Goal: Task Accomplishment & Management: Manage account settings

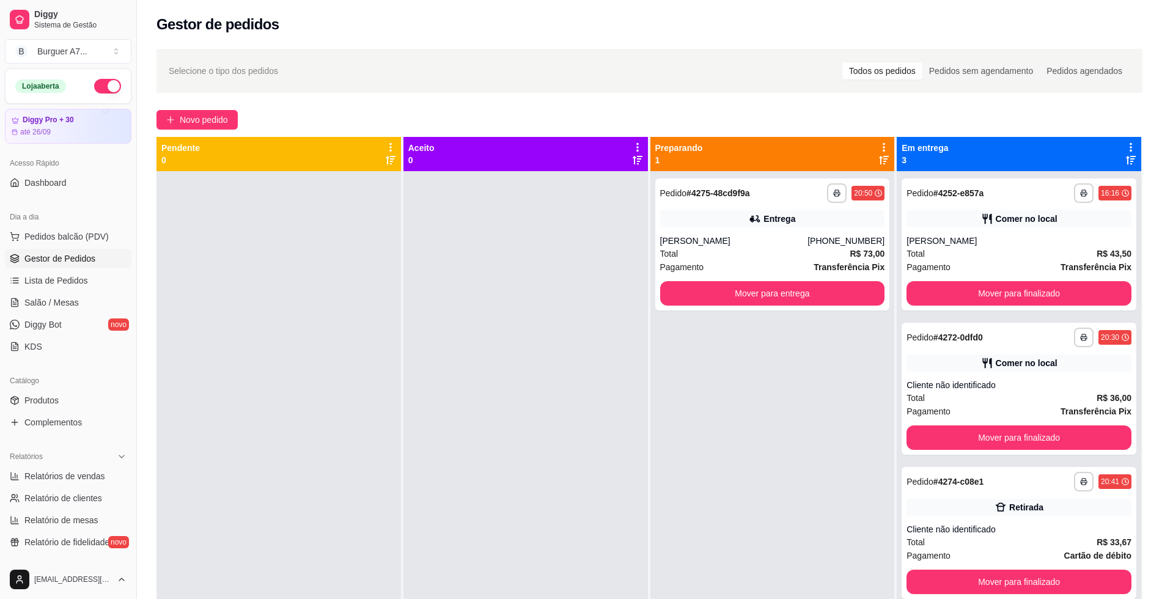
scroll to position [34, 0]
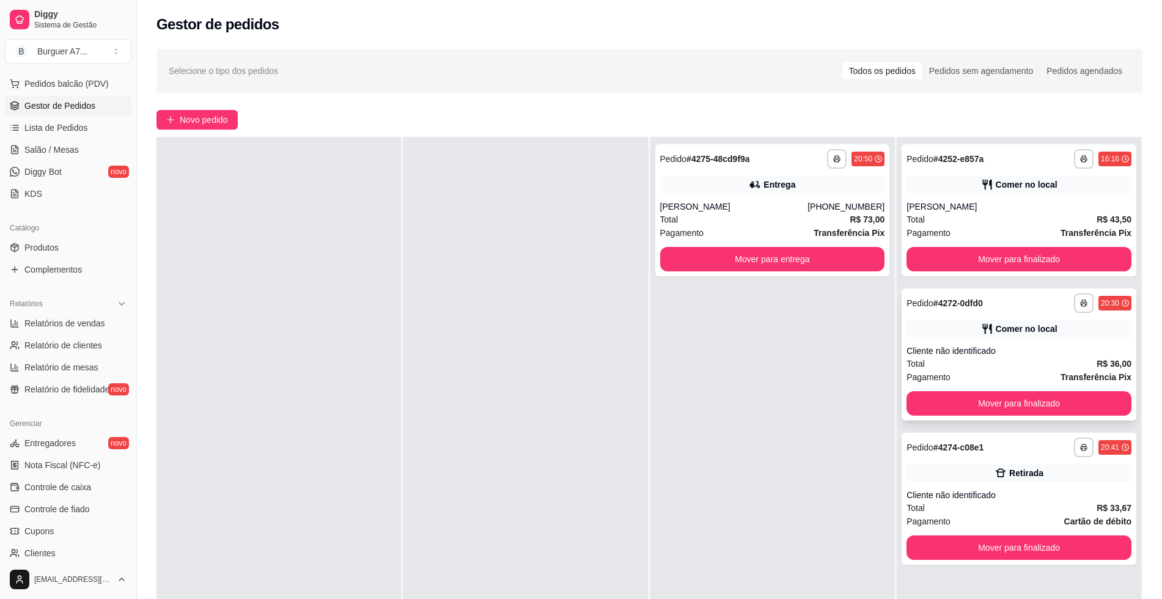
click at [946, 340] on div "**********" at bounding box center [1018, 354] width 235 height 132
drag, startPoint x: 1074, startPoint y: 513, endPoint x: 1066, endPoint y: 514, distance: 7.4
click at [1066, 514] on div "Total R$ 33,67" at bounding box center [1018, 507] width 225 height 13
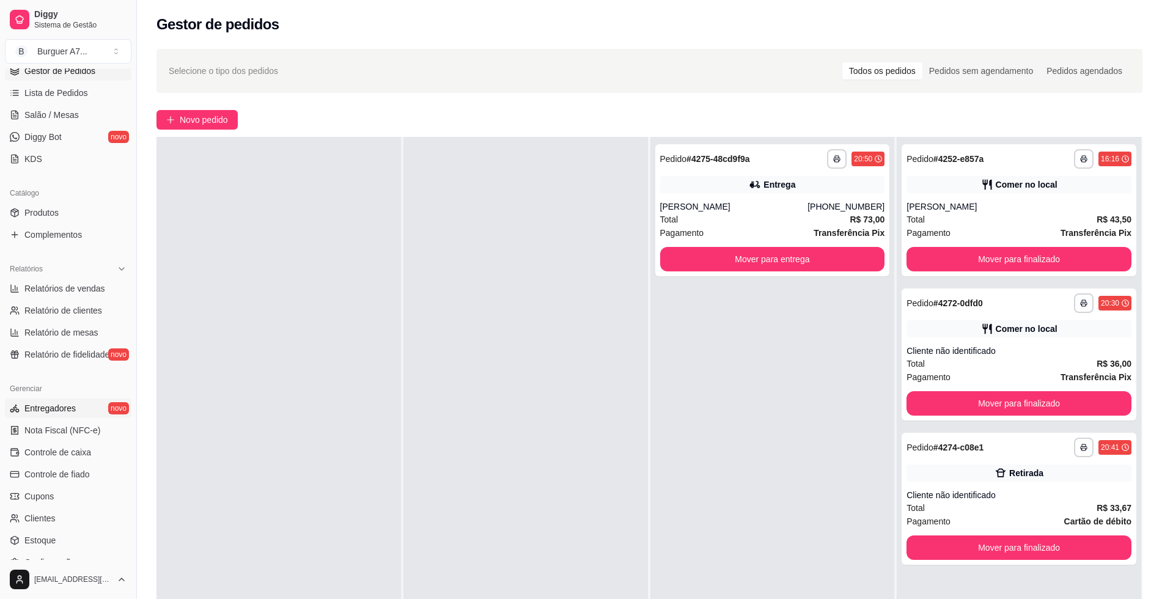
scroll to position [229, 0]
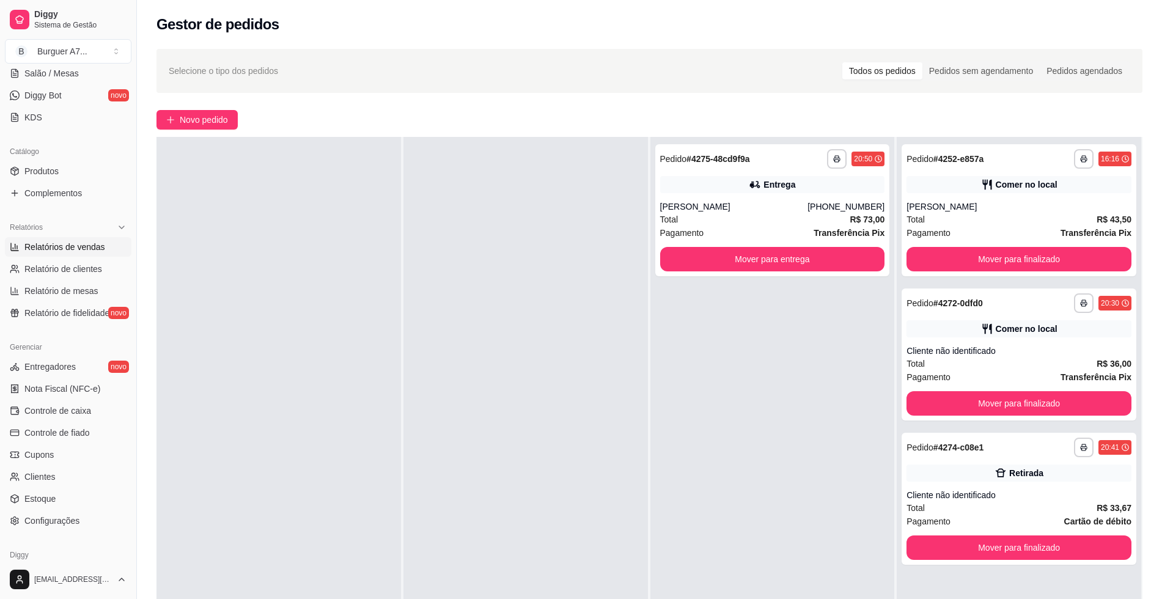
click at [83, 243] on span "Relatórios de vendas" at bounding box center [64, 247] width 81 height 12
select select "ALL"
select select "0"
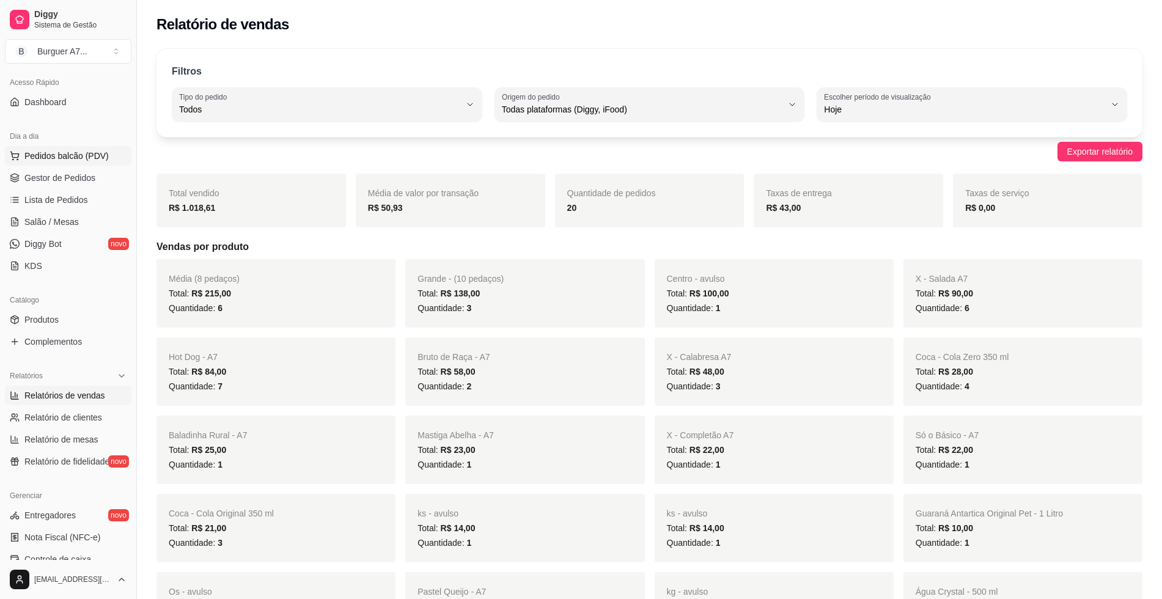
scroll to position [76, 0]
click at [76, 170] on ul "Pedidos balcão (PDV) Gestor de Pedidos Lista de Pedidos Salão / Mesas Diggy Bot…" at bounding box center [68, 215] width 126 height 130
click at [76, 175] on link "Gestor de Pedidos" at bounding box center [68, 182] width 126 height 20
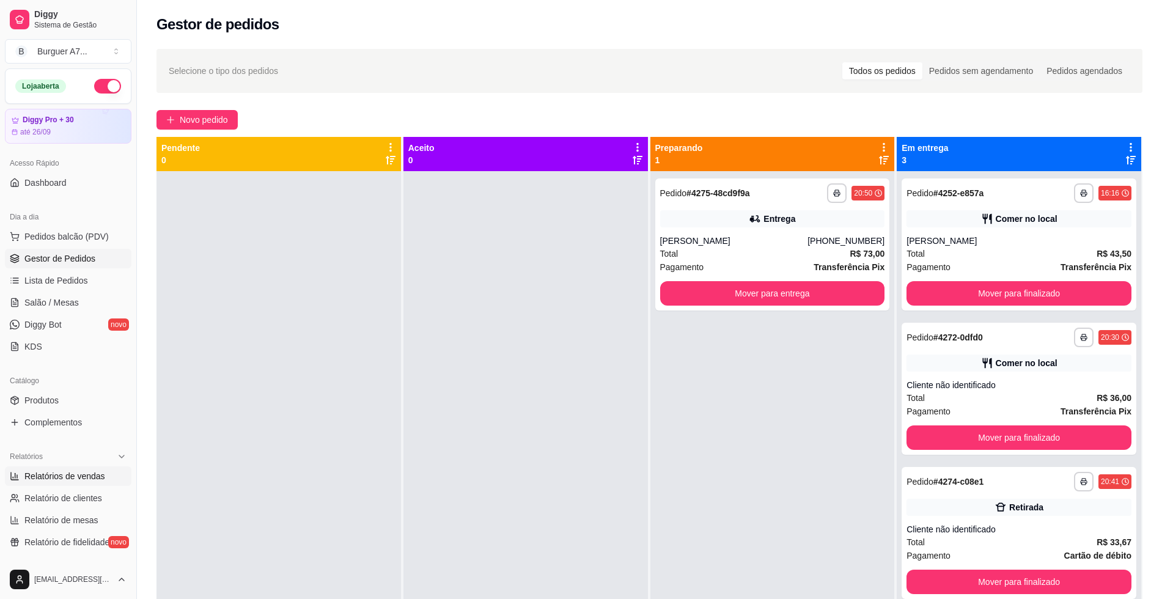
click at [75, 480] on span "Relatórios de vendas" at bounding box center [64, 476] width 81 height 12
select select "ALL"
select select "0"
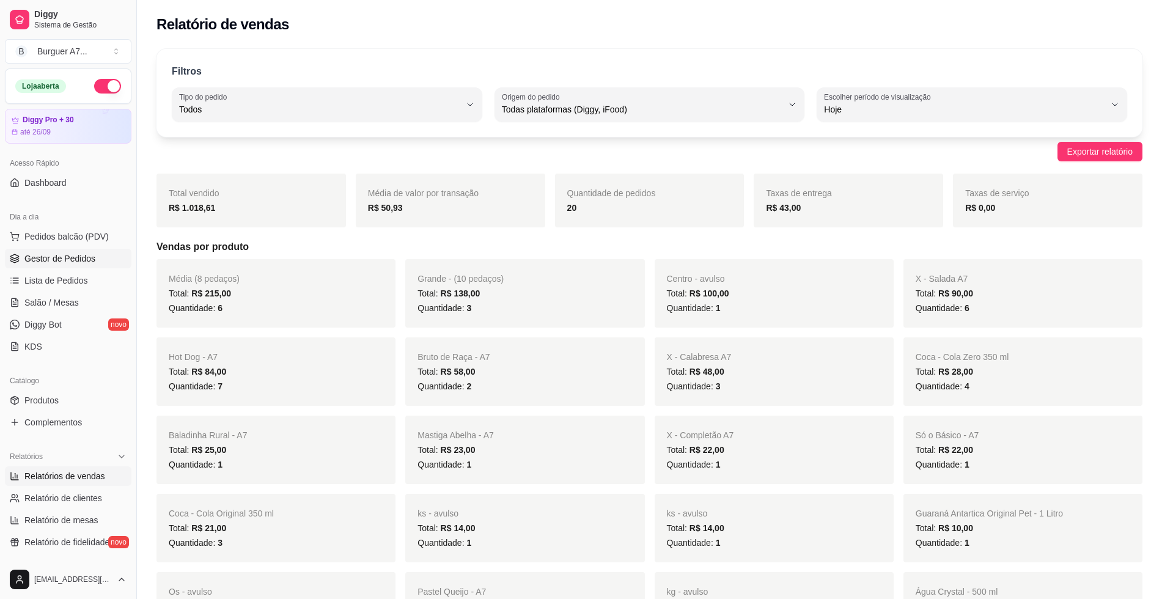
click at [93, 266] on link "Gestor de Pedidos" at bounding box center [68, 259] width 126 height 20
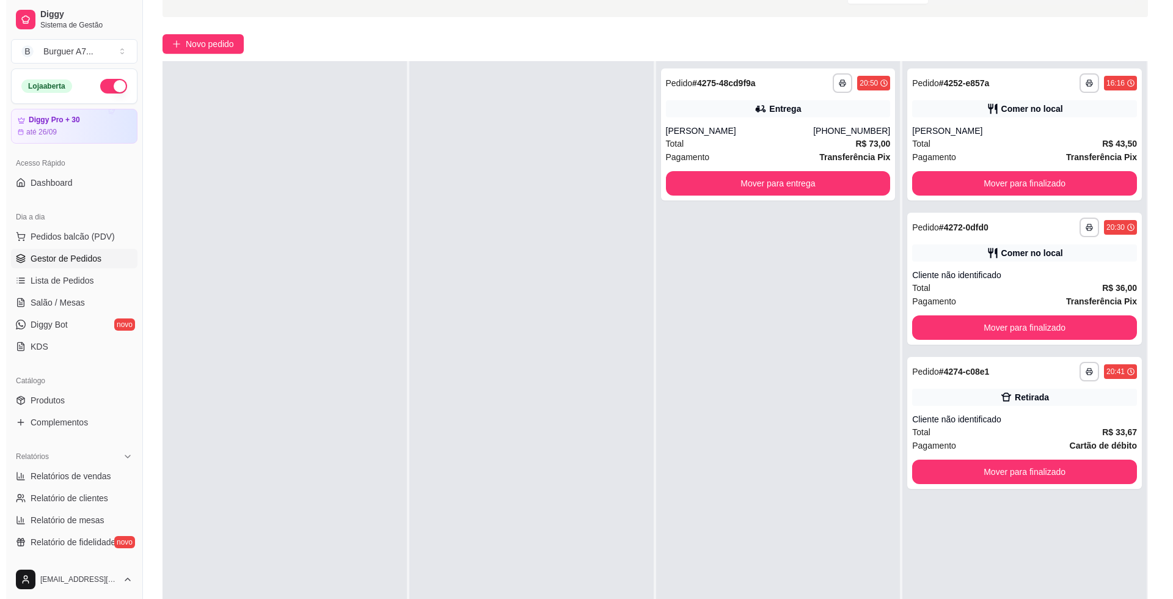
scroll to position [76, 0]
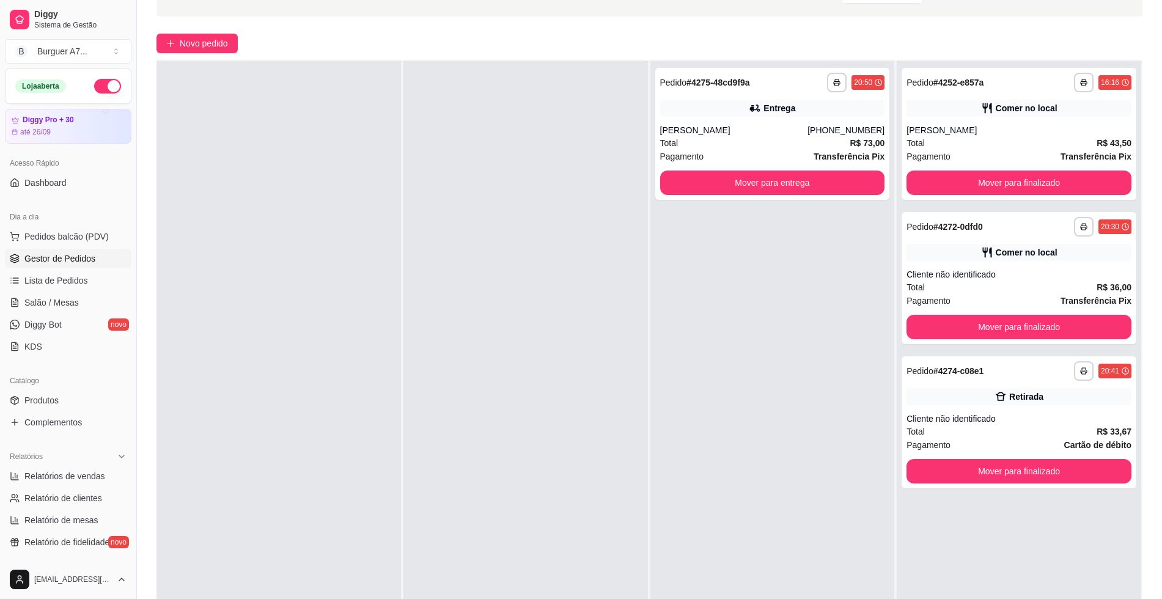
click at [194, 54] on div "**********" at bounding box center [649, 319] width 1025 height 709
click at [194, 53] on button "Novo pedido" at bounding box center [196, 44] width 81 height 20
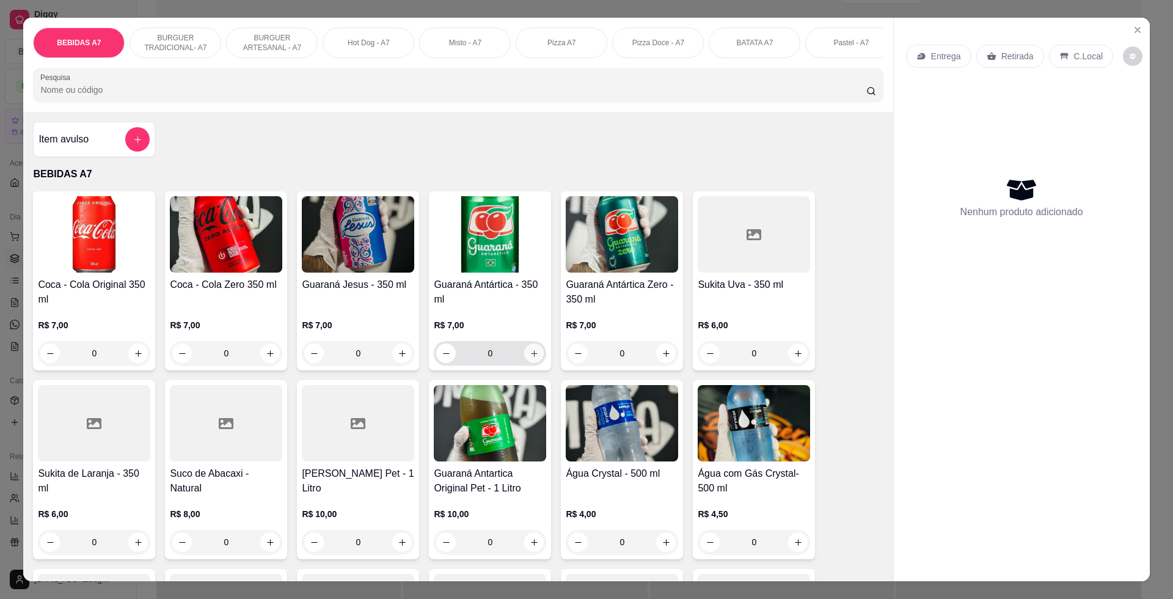
click at [531, 358] on icon "increase-product-quantity" at bounding box center [534, 353] width 9 height 9
type input "1"
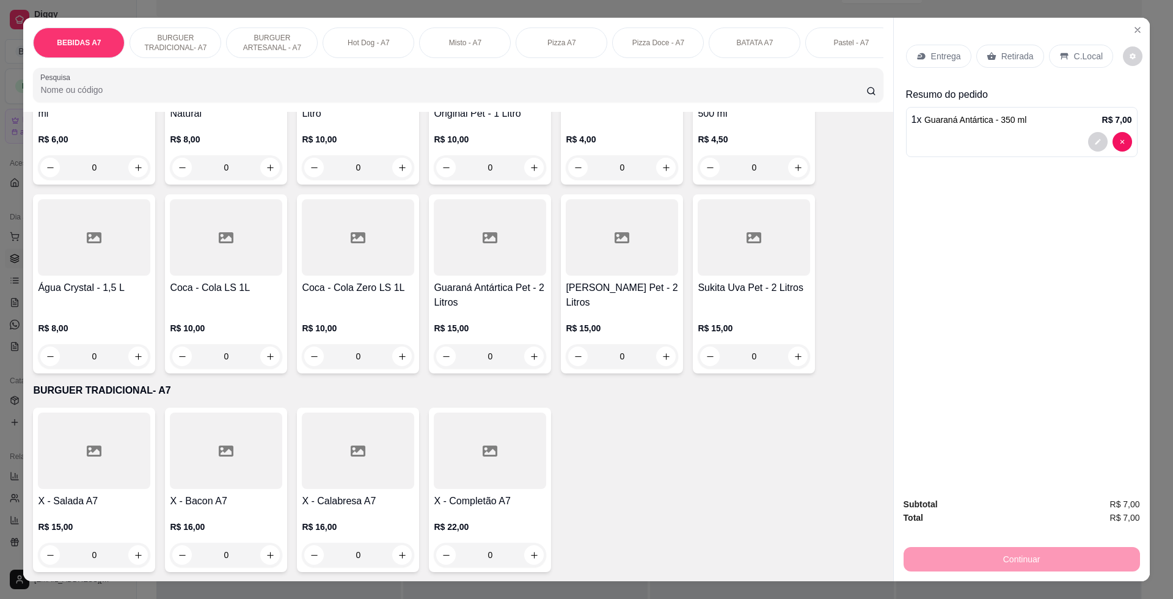
scroll to position [382, 0]
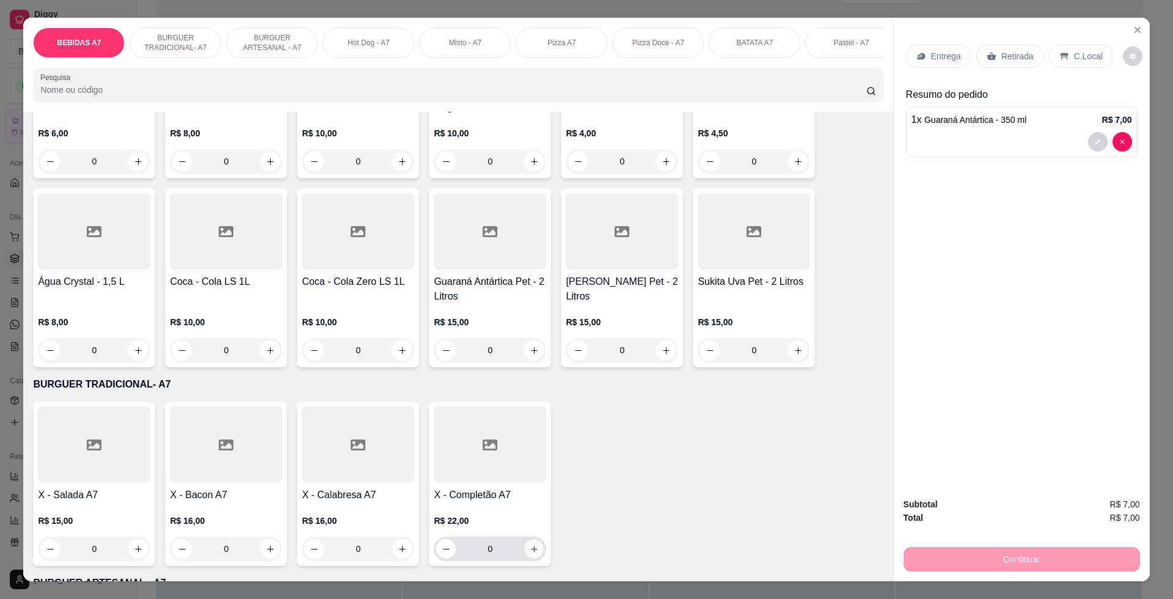
click at [528, 559] on button "increase-product-quantity" at bounding box center [534, 549] width 19 height 19
click at [529, 554] on icon "increase-product-quantity" at bounding box center [533, 549] width 9 height 9
type input "2"
click at [1088, 196] on button "decrease-product-quantity" at bounding box center [1097, 197] width 19 height 19
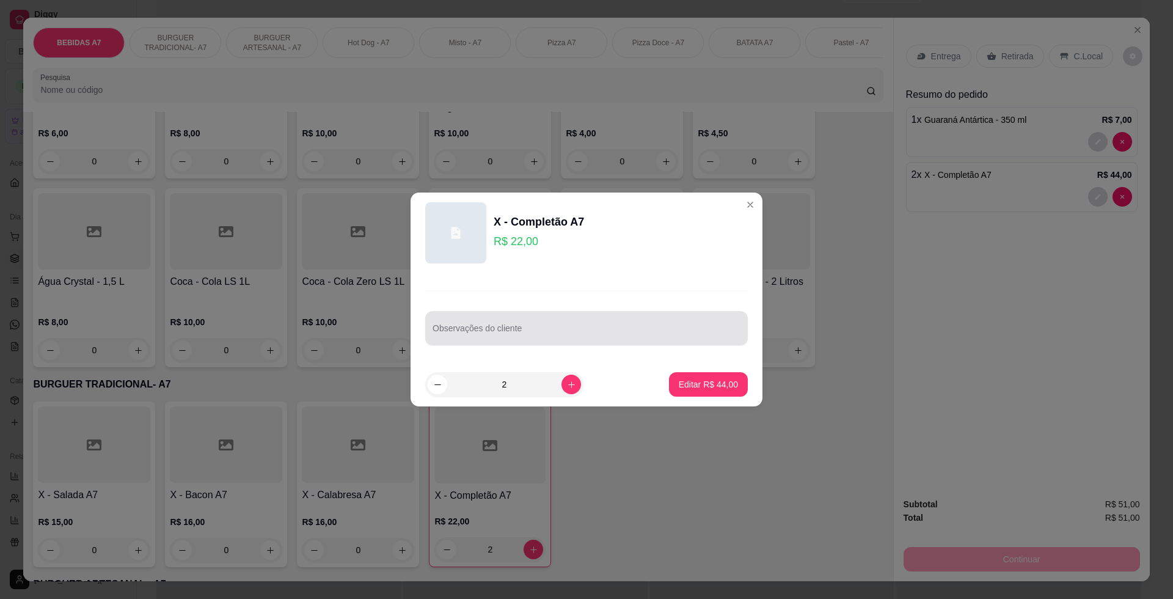
click at [587, 323] on div at bounding box center [587, 328] width 308 height 24
type input "sem salada"
click at [709, 395] on button "Editar R$ 44,00" at bounding box center [708, 384] width 79 height 24
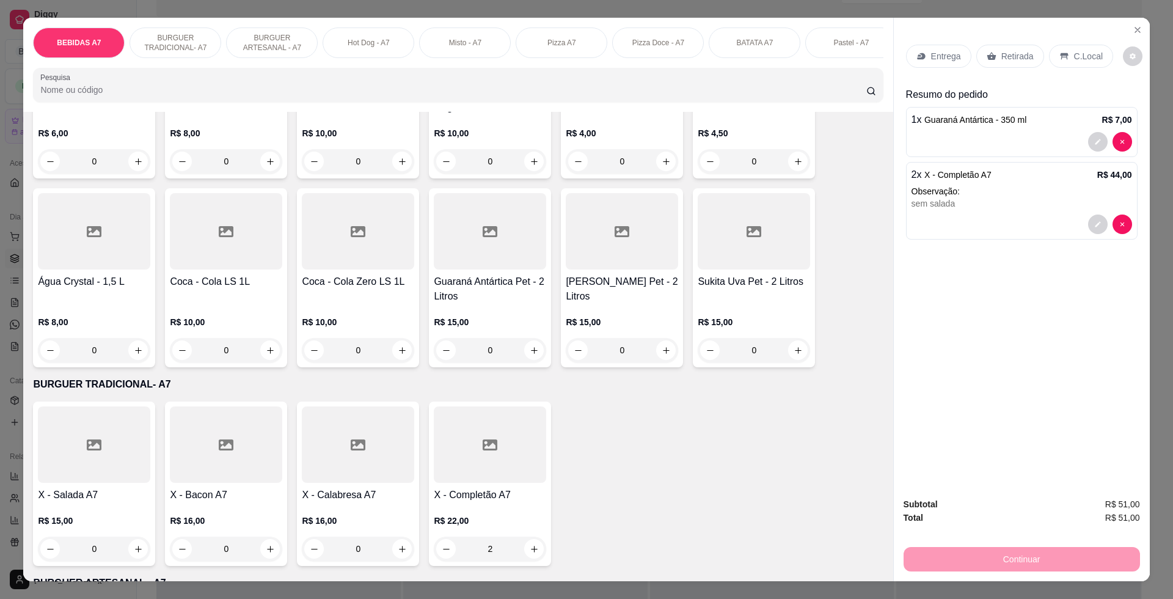
type input "0"
click at [1027, 55] on div "Retirada" at bounding box center [1011, 56] width 68 height 23
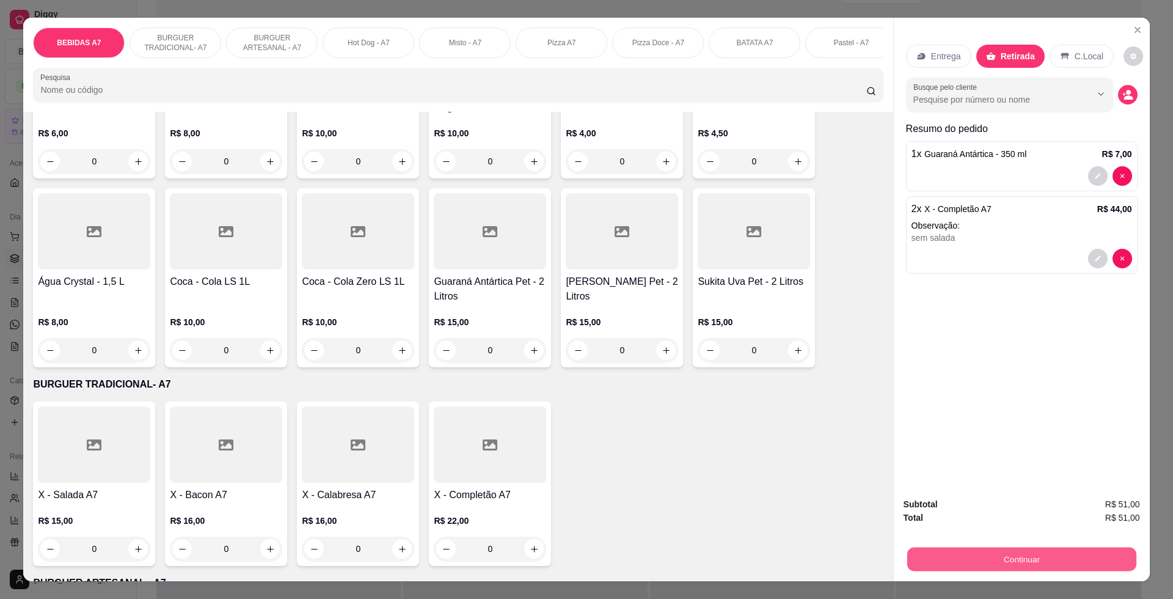
click at [1041, 552] on button "Continuar" at bounding box center [1021, 559] width 229 height 24
click at [1059, 71] on div "Entrega Retirada C.Local" at bounding box center [1022, 56] width 232 height 43
click at [1059, 67] on div "C.Local" at bounding box center [1082, 56] width 64 height 23
click at [1049, 549] on button "Continuar" at bounding box center [1022, 559] width 236 height 24
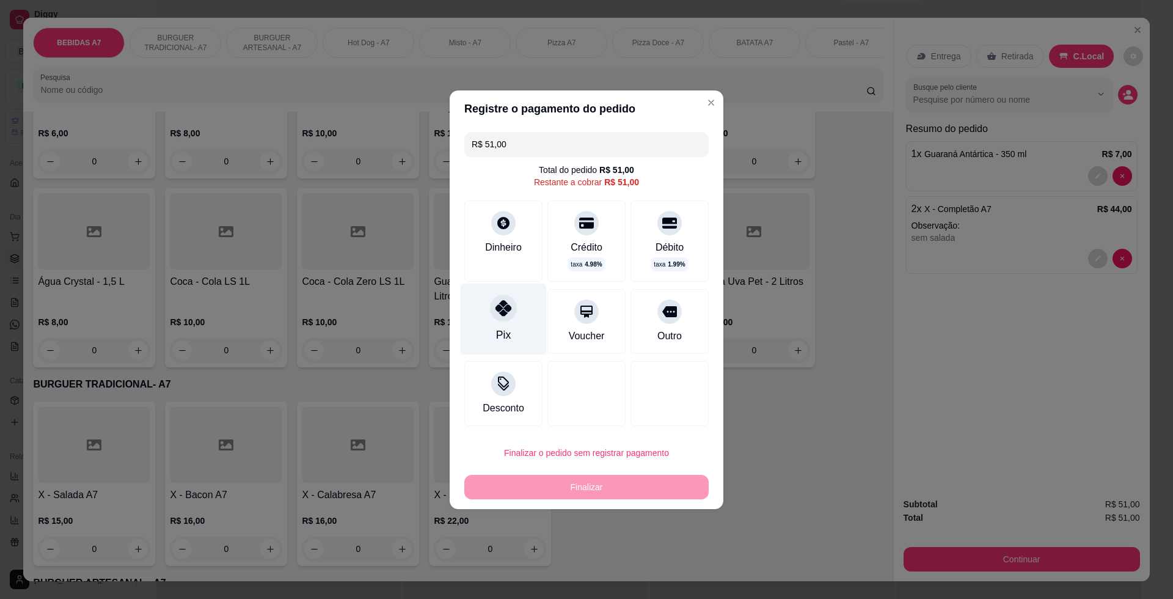
drag, startPoint x: 504, startPoint y: 322, endPoint x: 514, endPoint y: 323, distance: 10.4
click at [508, 322] on div "Pix" at bounding box center [504, 318] width 86 height 71
type input "R$ 0,00"
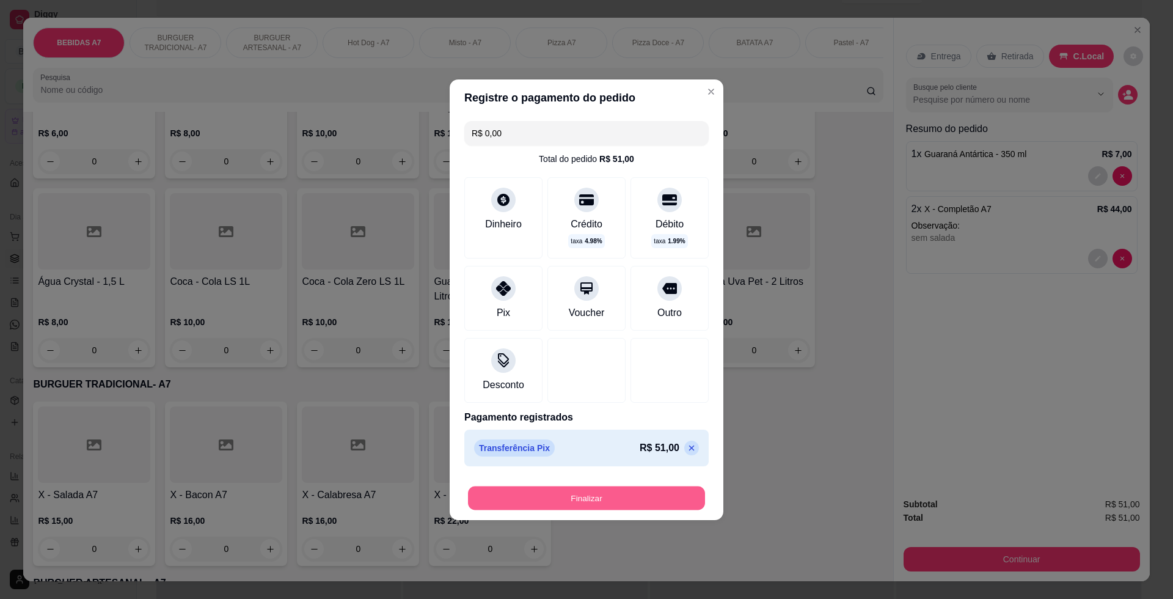
click at [650, 500] on button "Finalizar" at bounding box center [586, 498] width 237 height 24
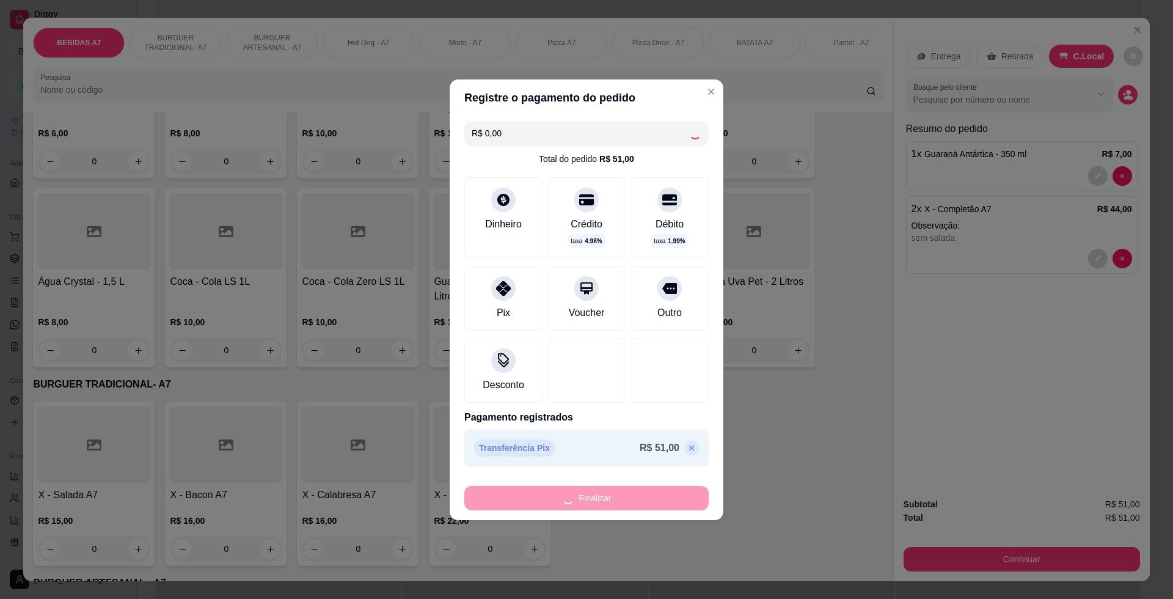
type input "0"
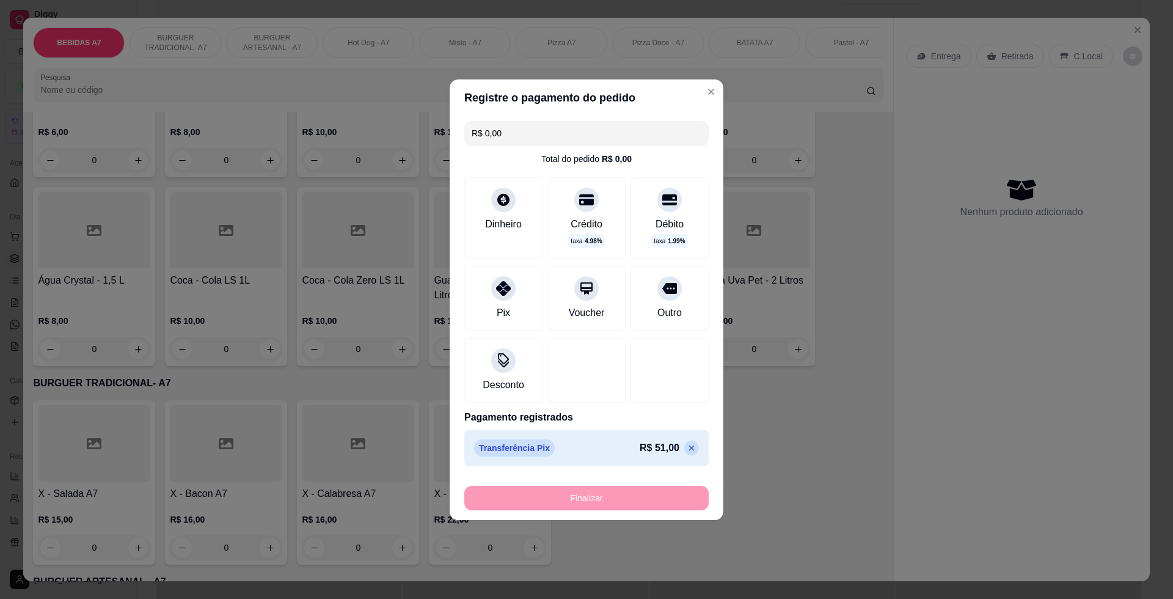
type input "-R$ 51,00"
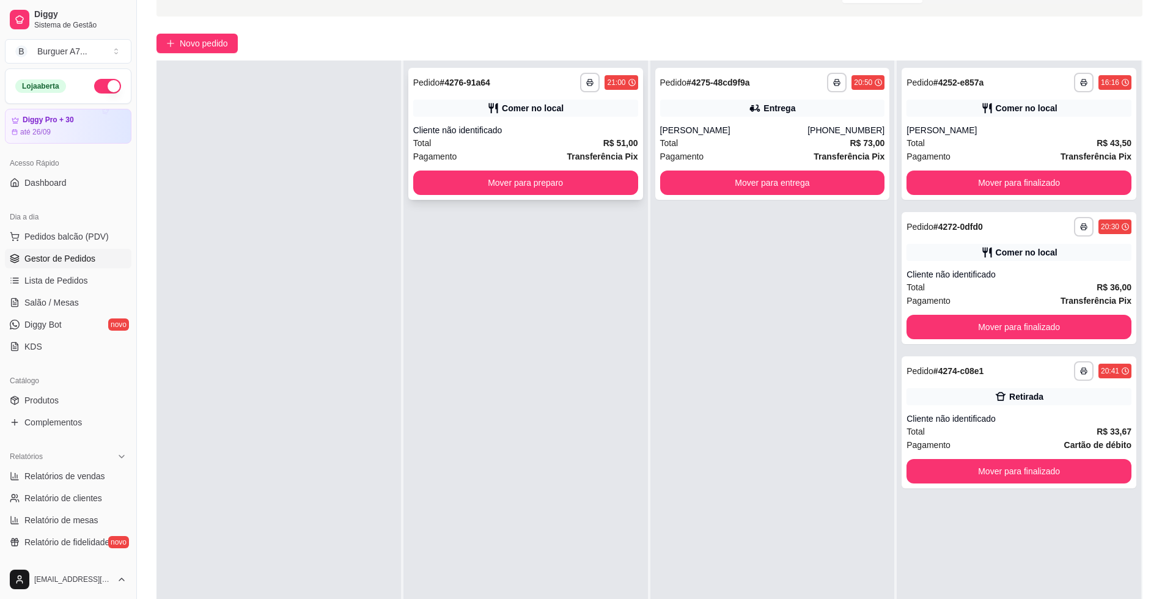
click at [590, 138] on div "Total R$ 51,00" at bounding box center [525, 142] width 225 height 13
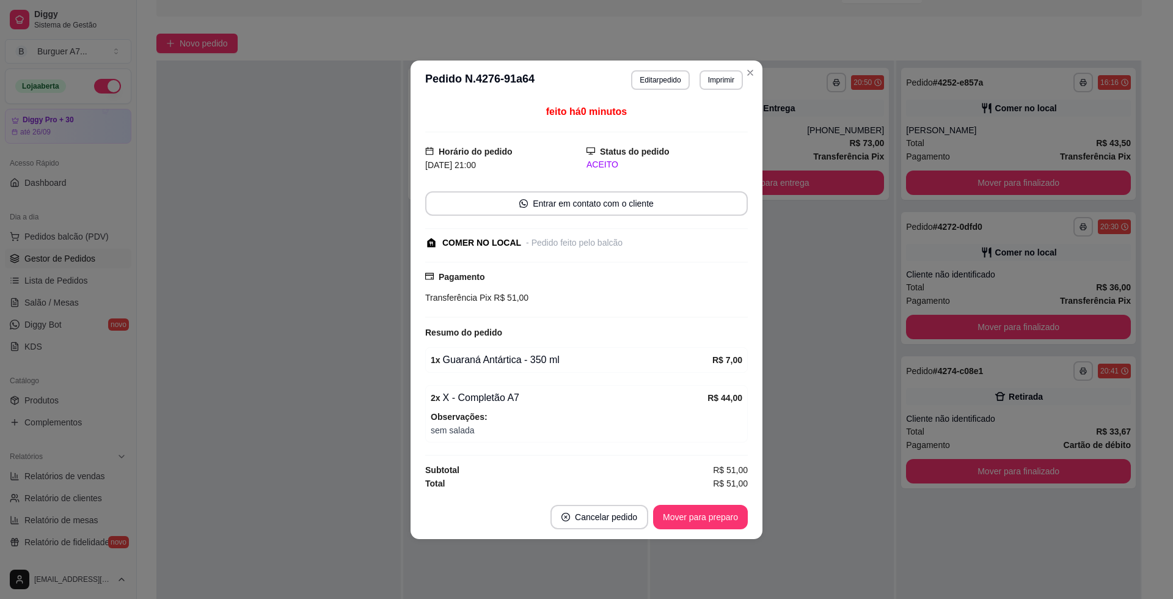
drag, startPoint x: 752, startPoint y: 225, endPoint x: 654, endPoint y: 142, distance: 128.3
click at [738, 205] on div "feito há 0 minutos Horário do pedido [DATE] 21:00 Status do pedido ACEITO Entra…" at bounding box center [587, 297] width 352 height 395
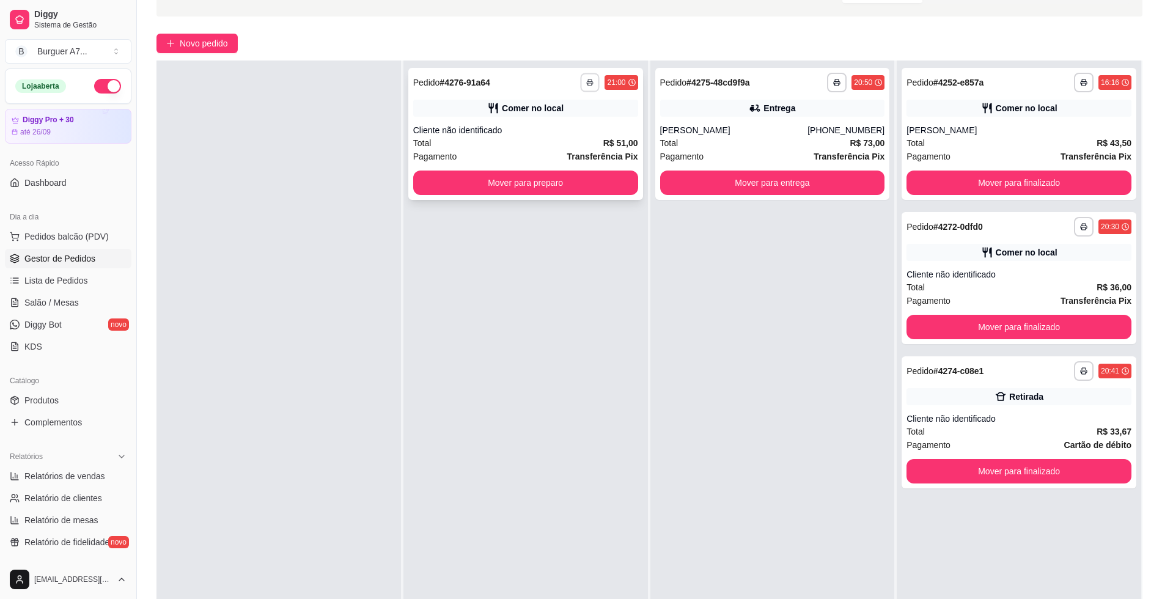
click at [588, 87] on button "button" at bounding box center [590, 82] width 19 height 19
click at [576, 142] on button "Impressora" at bounding box center [552, 149] width 86 height 19
click at [575, 145] on div "Escolha a impressora IMPRESSORA Impressora" at bounding box center [552, 129] width 101 height 66
click at [1008, 114] on div "Comer no local" at bounding box center [1018, 108] width 225 height 17
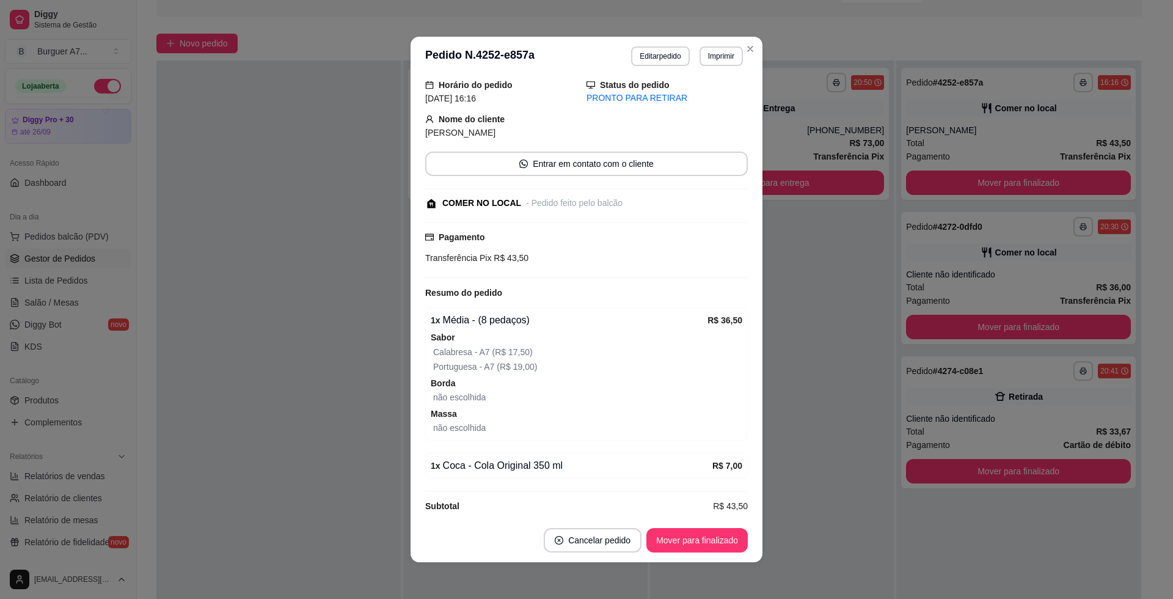
scroll to position [82, 0]
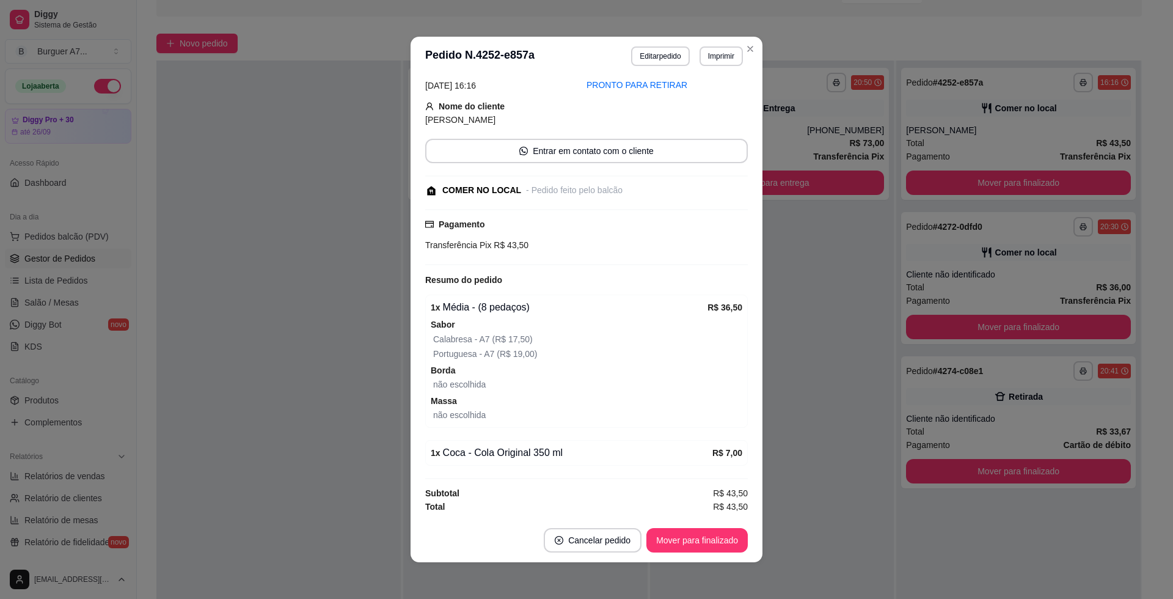
click at [672, 37] on header "**********" at bounding box center [587, 56] width 352 height 39
click at [653, 68] on header "**********" at bounding box center [587, 56] width 352 height 39
click at [661, 56] on button "Editar pedido" at bounding box center [660, 56] width 58 height 20
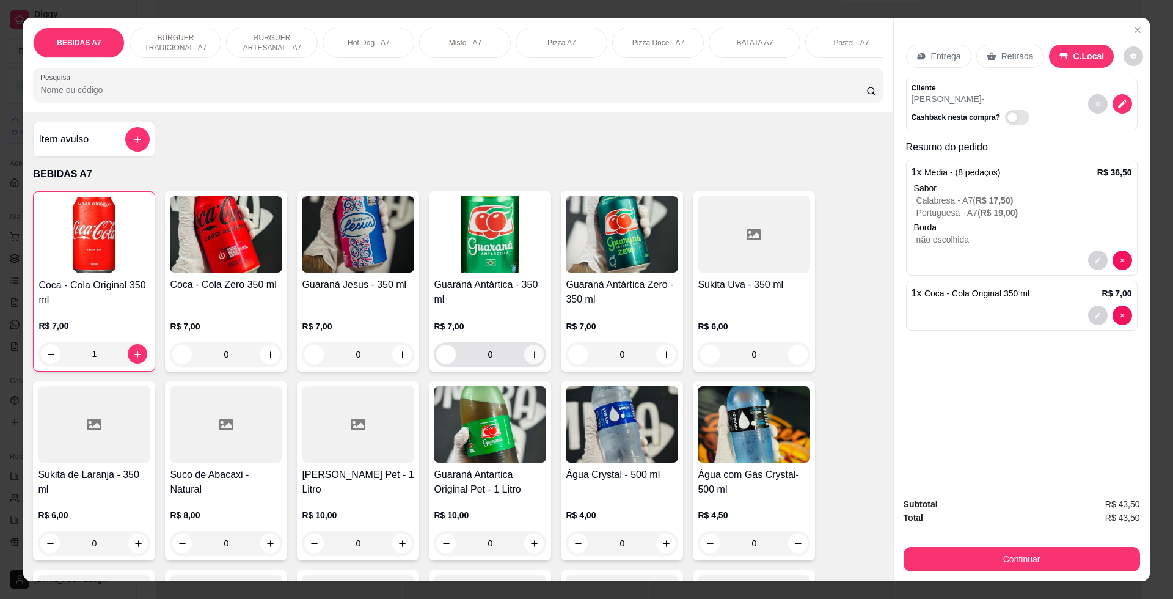
click at [518, 367] on input "0" at bounding box center [490, 354] width 68 height 24
click at [541, 370] on div "Guaraná Antártica - 350 ml R$ 7,00 0" at bounding box center [490, 281] width 122 height 180
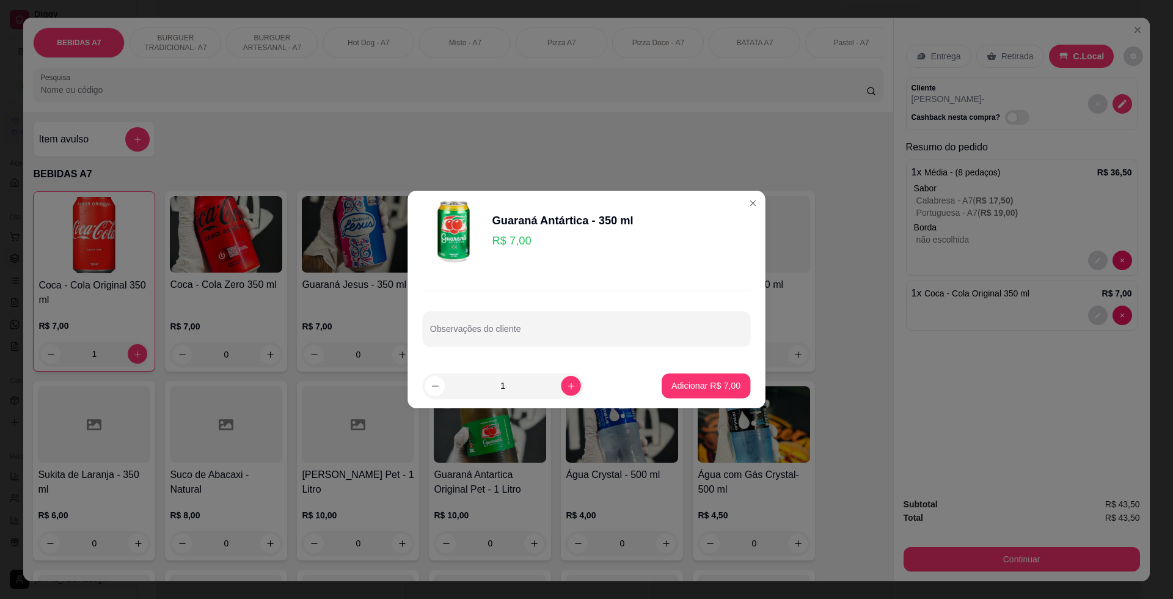
click at [532, 370] on footer "1 Adicionar R$ 7,00" at bounding box center [587, 386] width 358 height 45
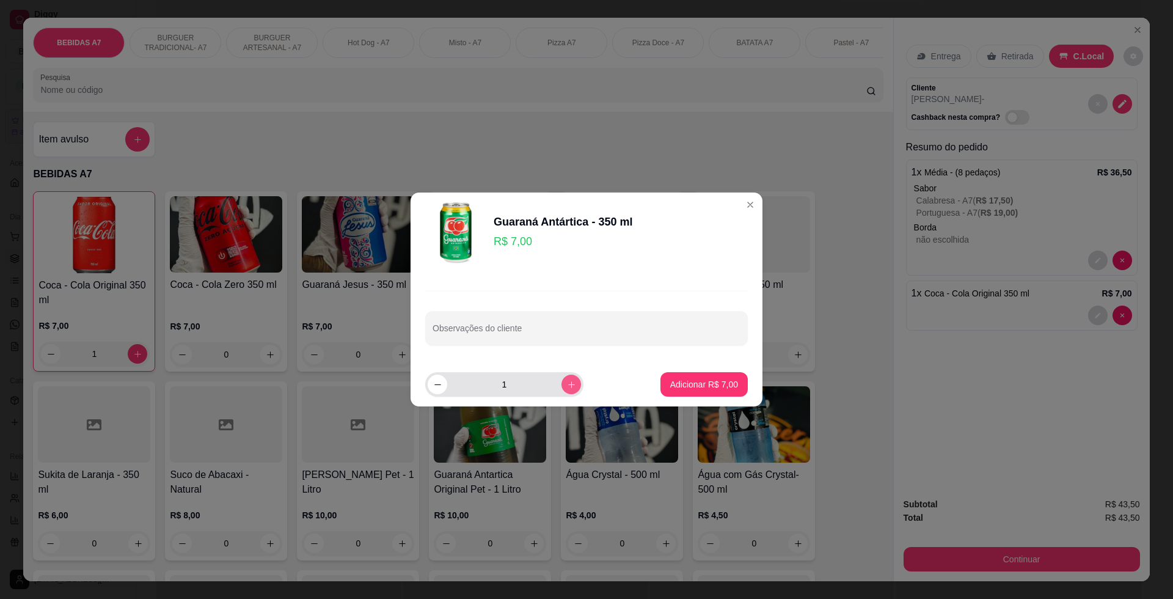
click at [562, 381] on button "increase-product-quantity" at bounding box center [572, 385] width 20 height 20
type input "2"
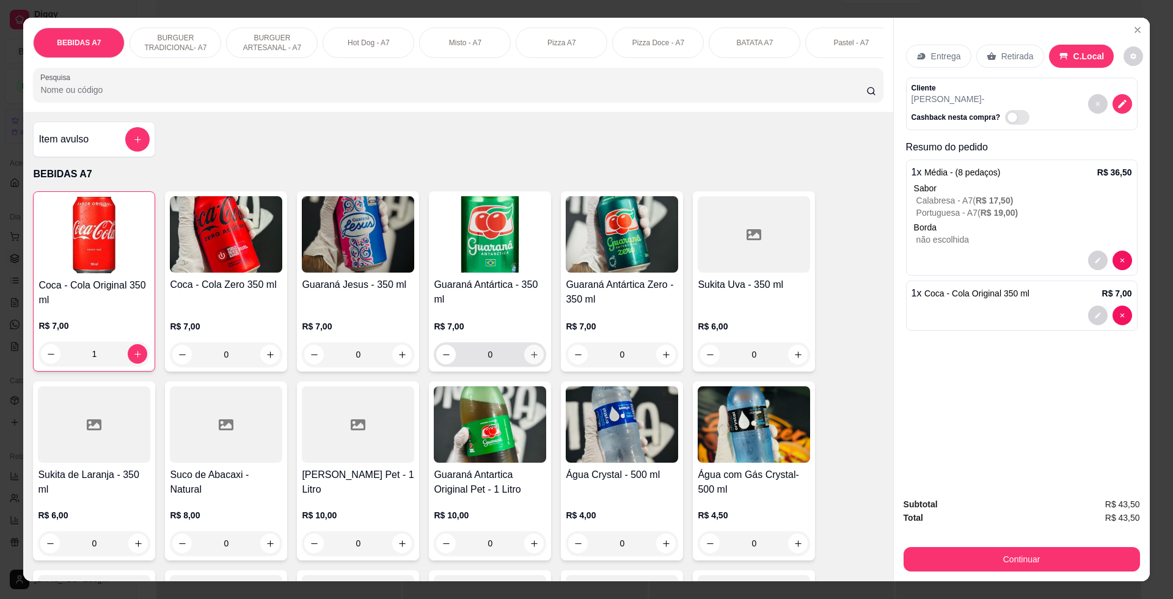
click at [533, 362] on button "increase-product-quantity" at bounding box center [534, 355] width 20 height 20
type input "1"
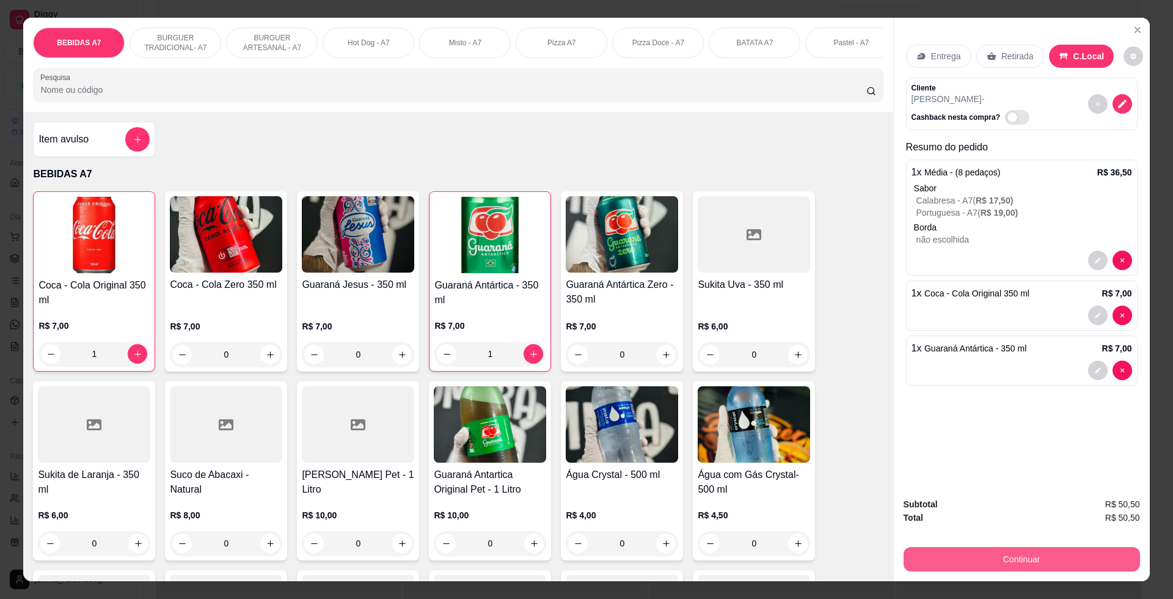
click at [1118, 555] on button "Continuar" at bounding box center [1022, 559] width 236 height 24
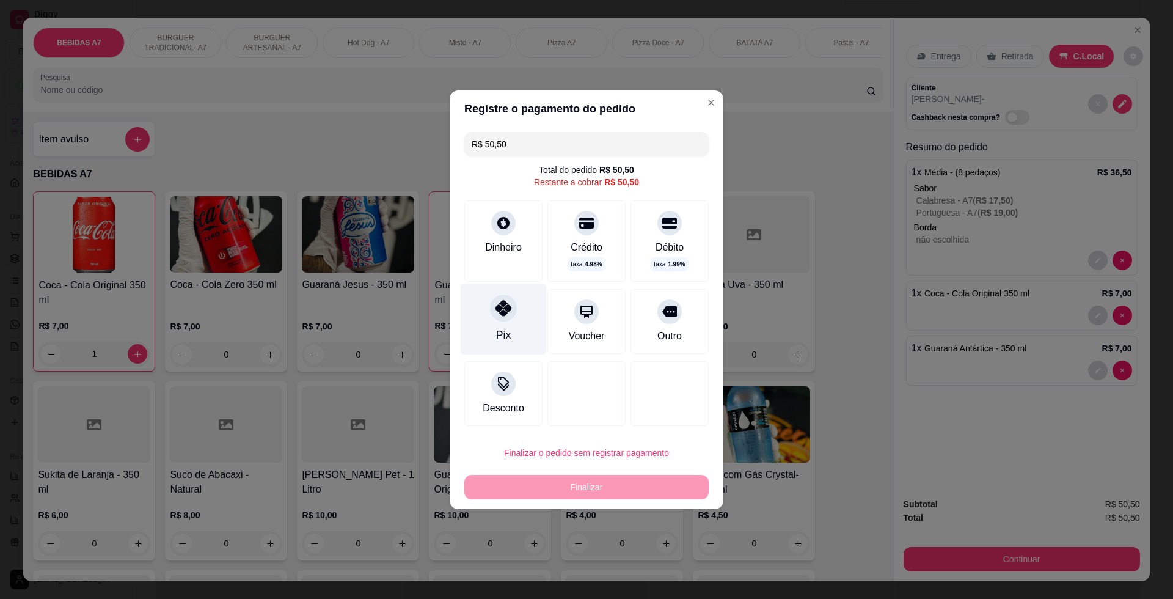
click at [515, 323] on div "Pix" at bounding box center [504, 318] width 86 height 71
type input "R$ 0,00"
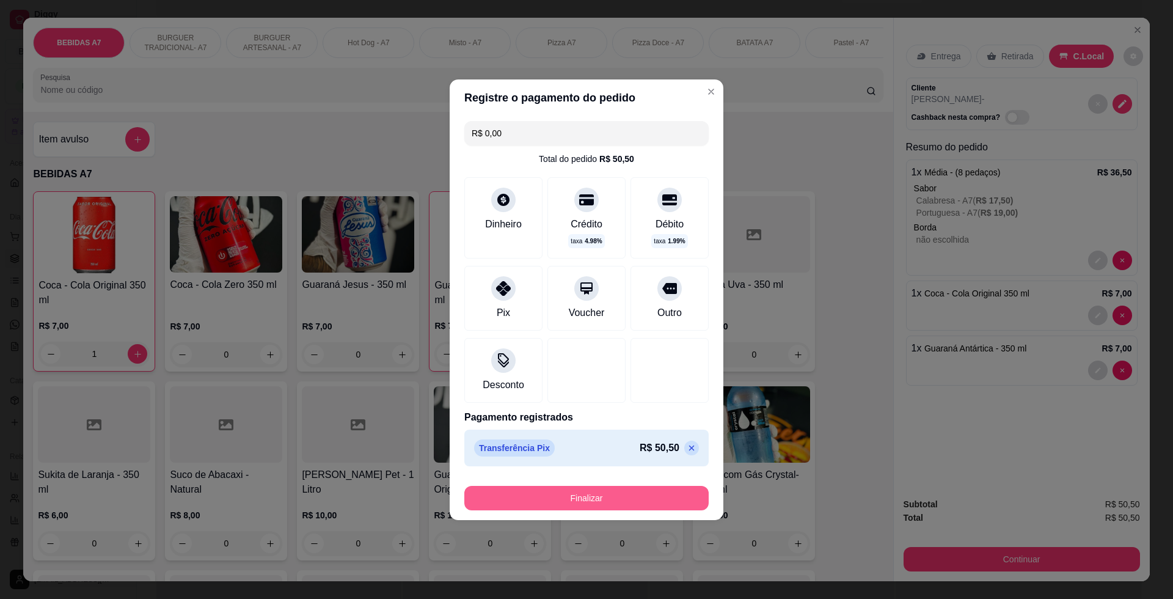
click at [659, 501] on button "Finalizar" at bounding box center [586, 498] width 244 height 24
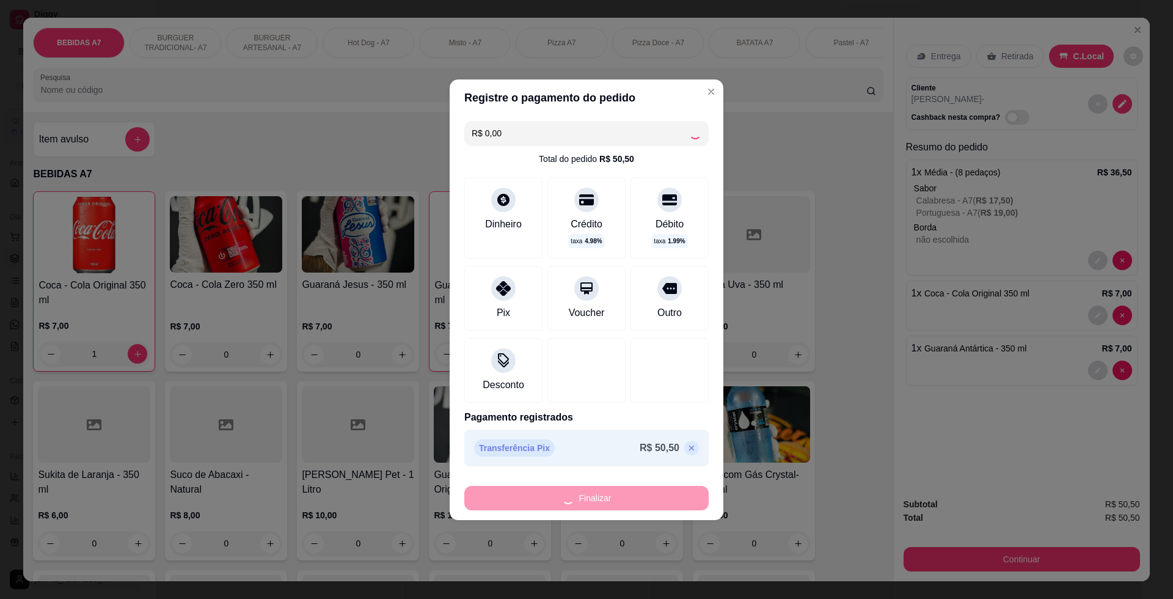
type input "0"
type input "-R$ 50,50"
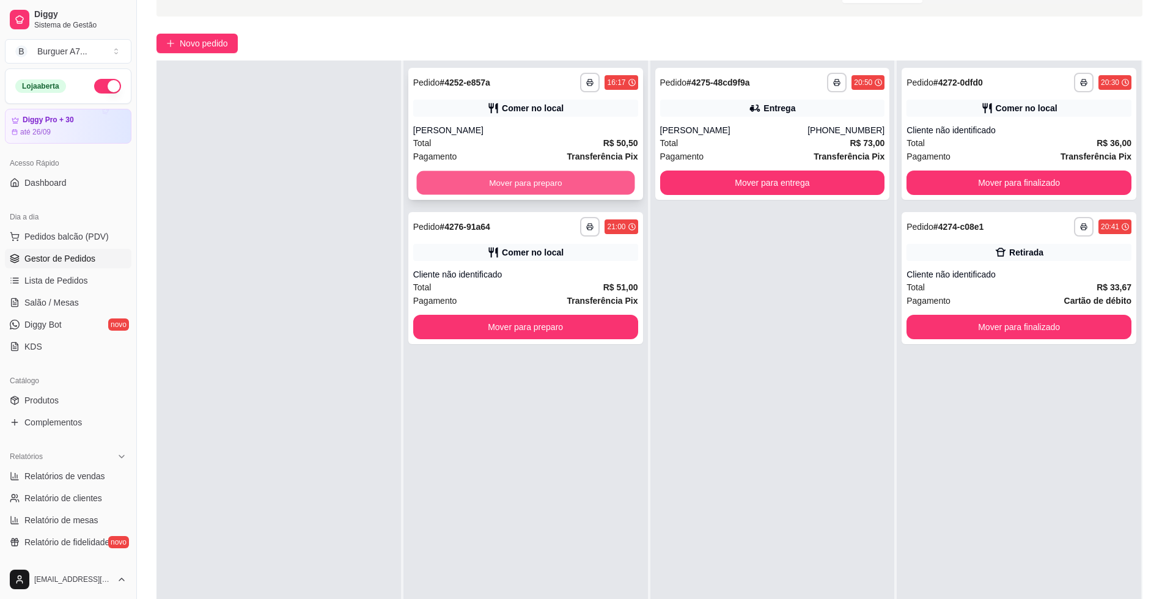
click at [601, 183] on button "Mover para preparo" at bounding box center [525, 183] width 218 height 24
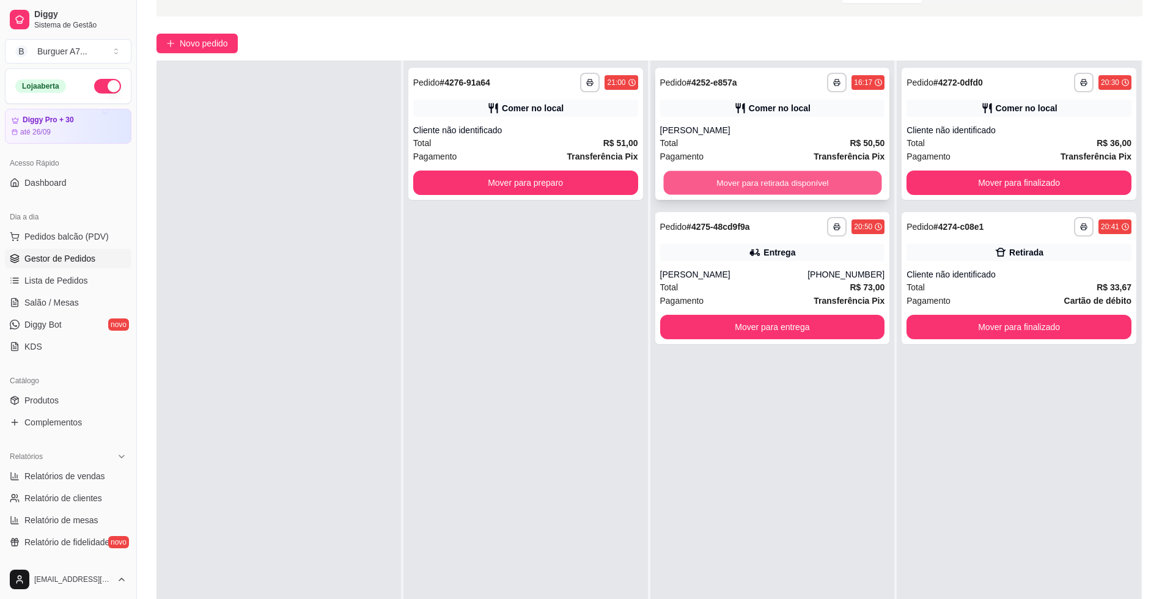
click at [797, 179] on button "Mover para retirada disponível" at bounding box center [772, 183] width 218 height 24
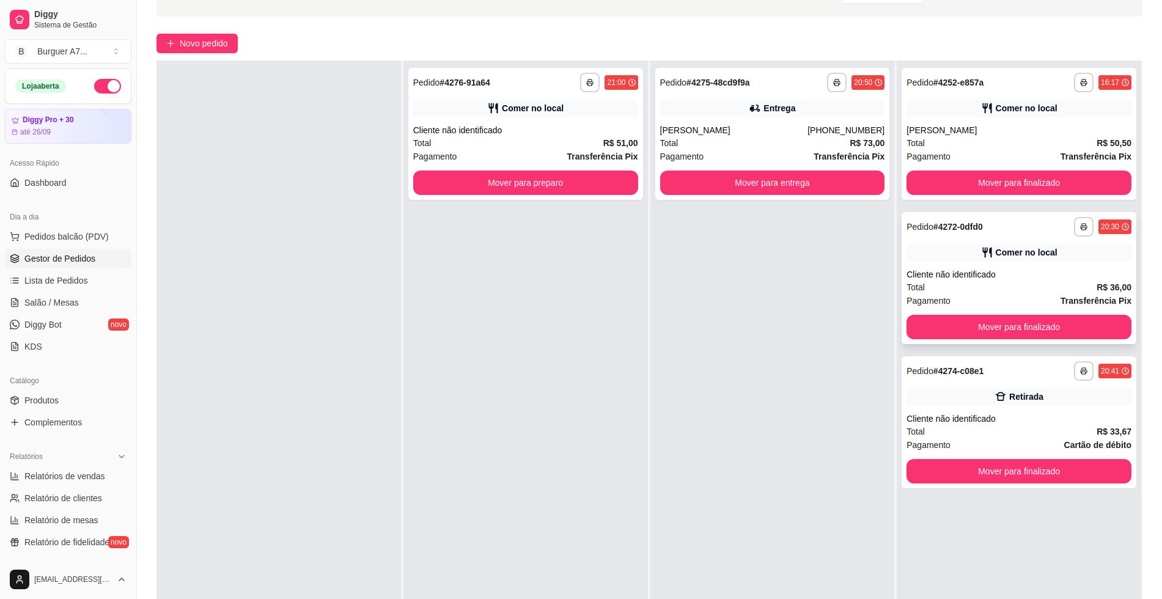
click at [1055, 275] on div "Cliente não identificado" at bounding box center [1018, 274] width 225 height 12
click at [1064, 172] on button "Mover para finalizado" at bounding box center [1018, 182] width 225 height 24
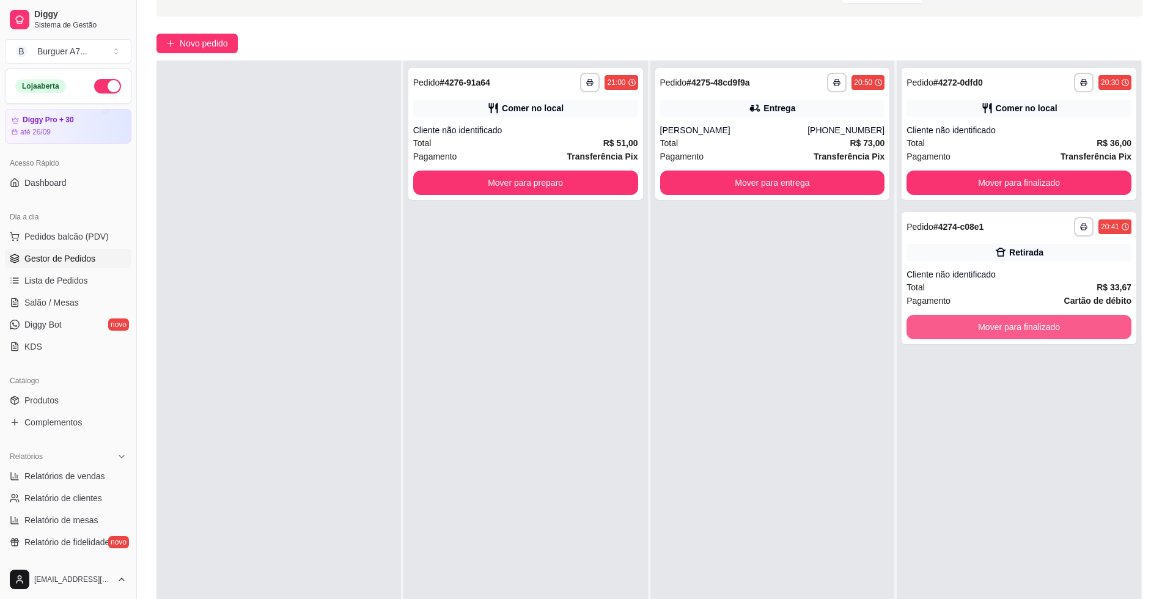
click at [1057, 419] on div "**********" at bounding box center [1018, 359] width 244 height 599
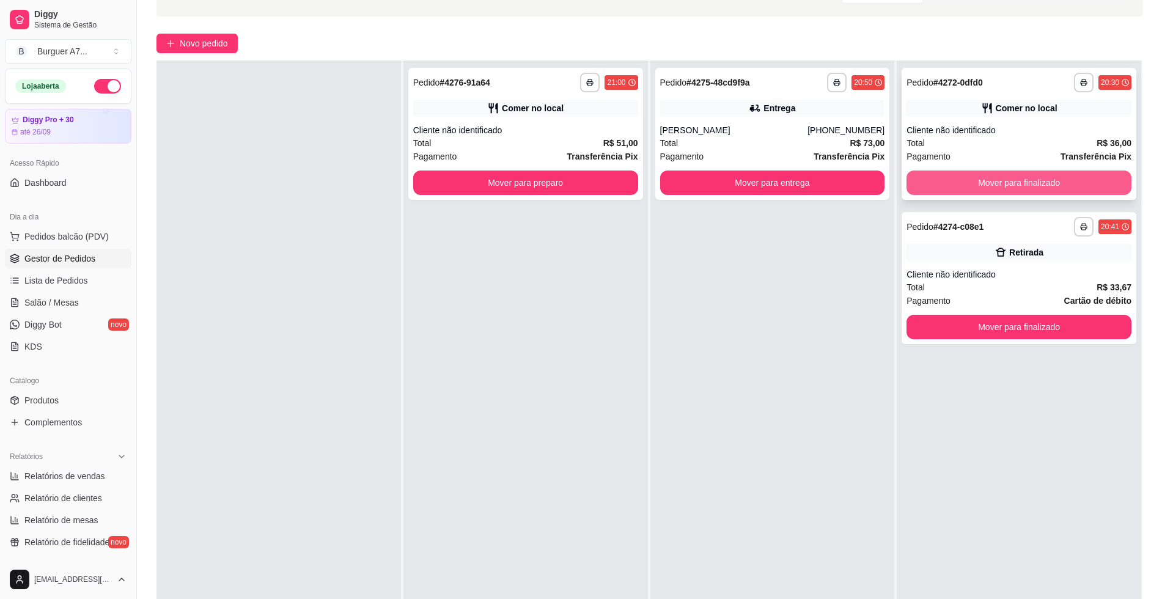
click at [1043, 177] on button "Mover para finalizado" at bounding box center [1018, 182] width 225 height 24
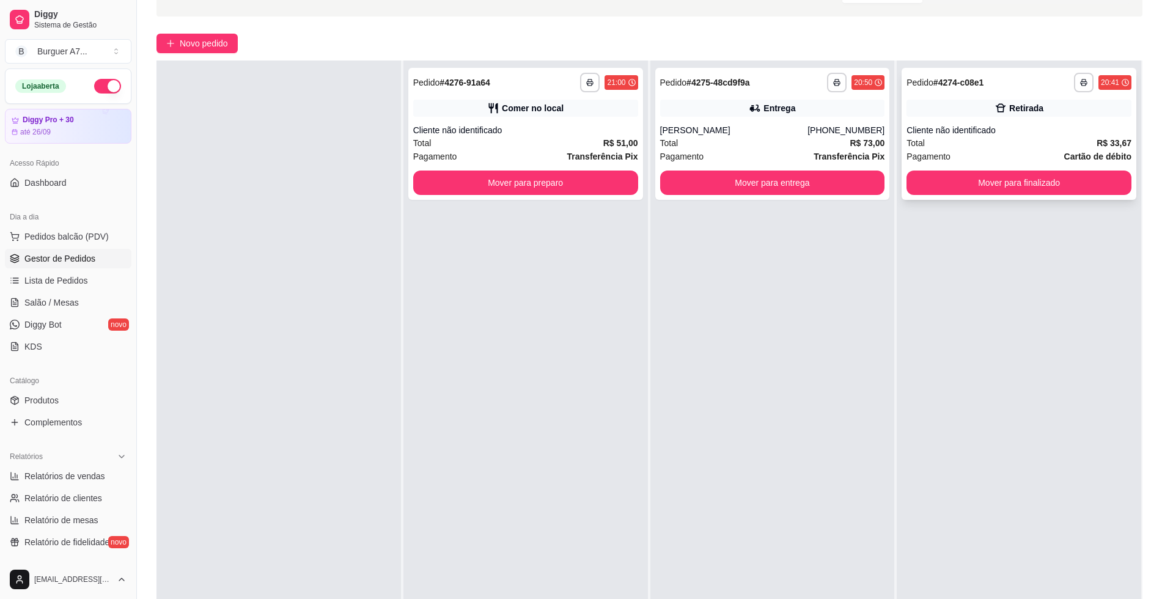
click at [1020, 118] on div "**********" at bounding box center [1018, 134] width 235 height 132
click at [1006, 147] on div "Total R$ 33,67" at bounding box center [1018, 142] width 225 height 13
click at [683, 99] on div "**********" at bounding box center [772, 134] width 235 height 132
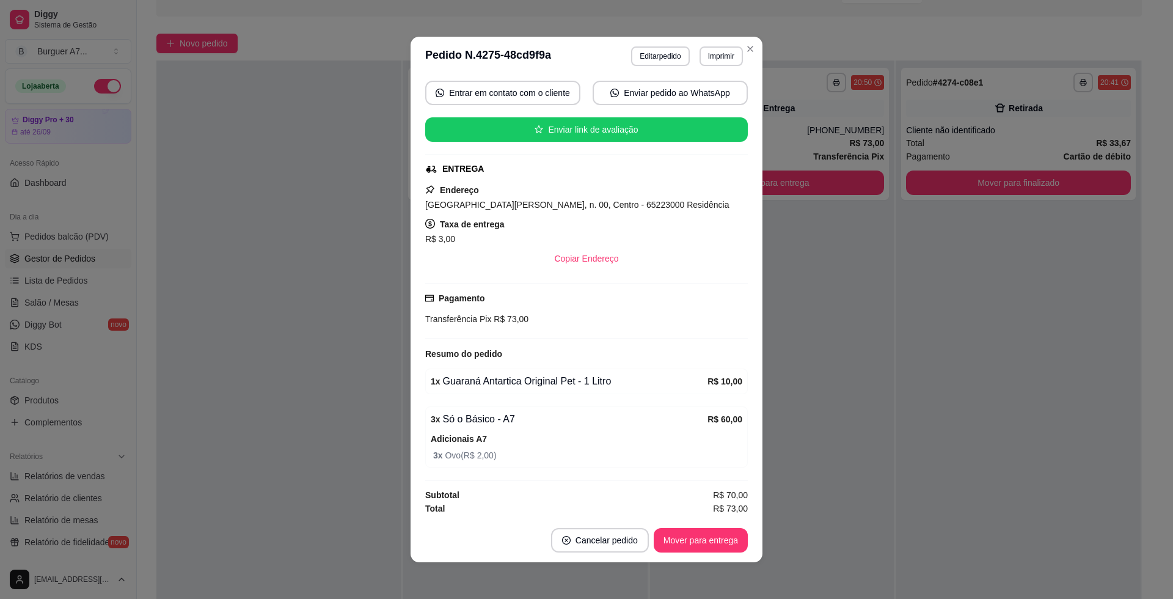
scroll to position [115, 0]
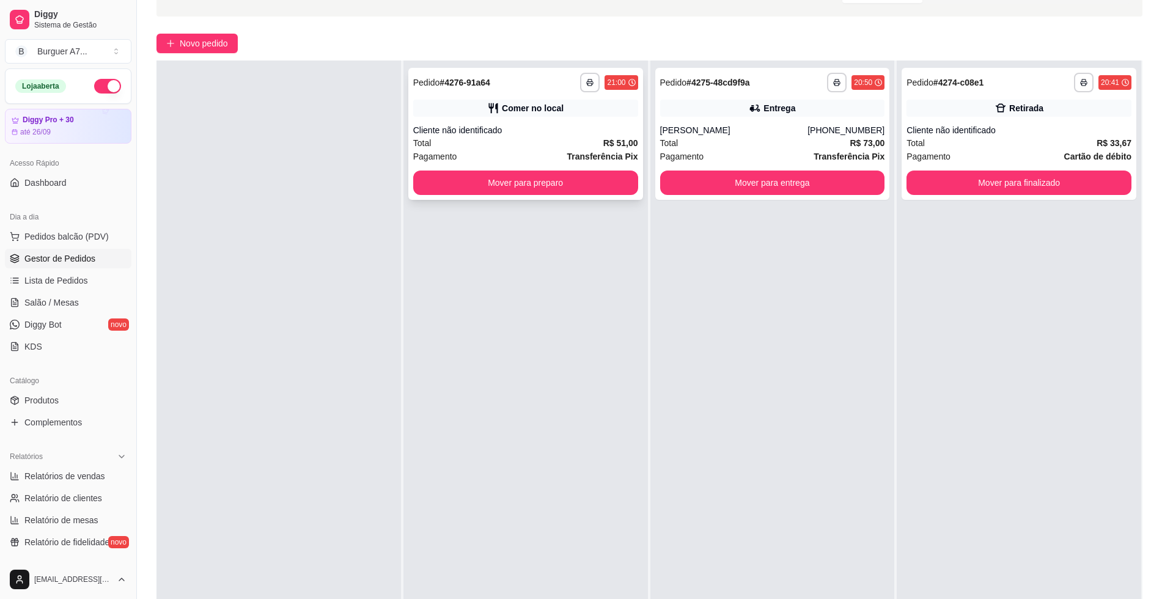
click at [577, 146] on div "Total R$ 51,00" at bounding box center [525, 142] width 225 height 13
click at [843, 125] on div "[PHONE_NUMBER]" at bounding box center [845, 130] width 77 height 12
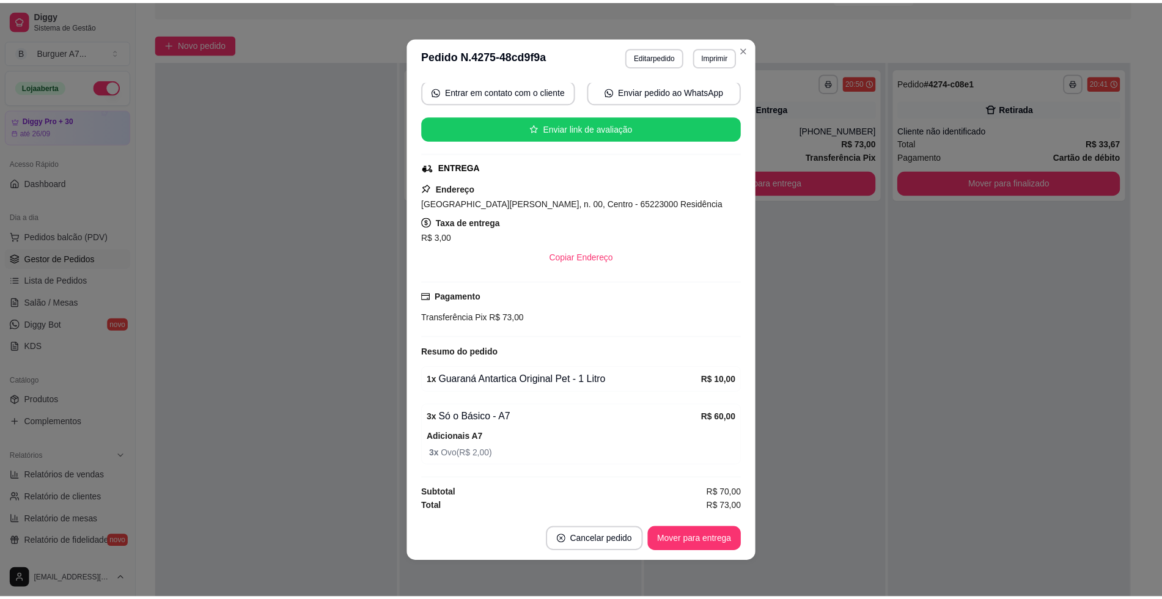
scroll to position [2, 0]
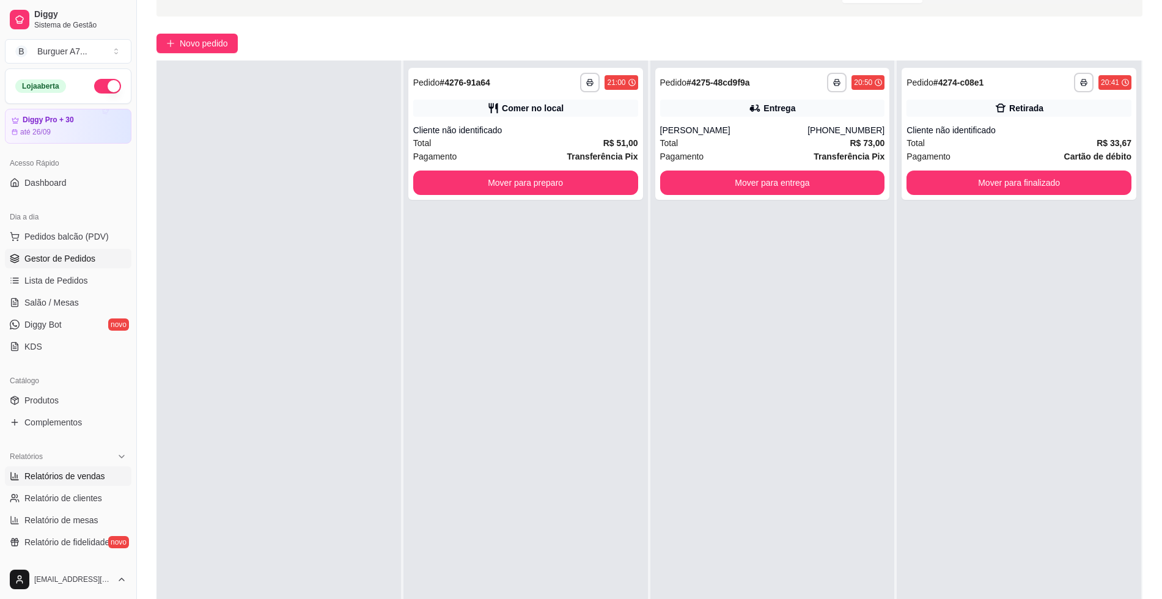
click at [78, 477] on span "Relatórios de vendas" at bounding box center [64, 476] width 81 height 12
select select "ALL"
select select "0"
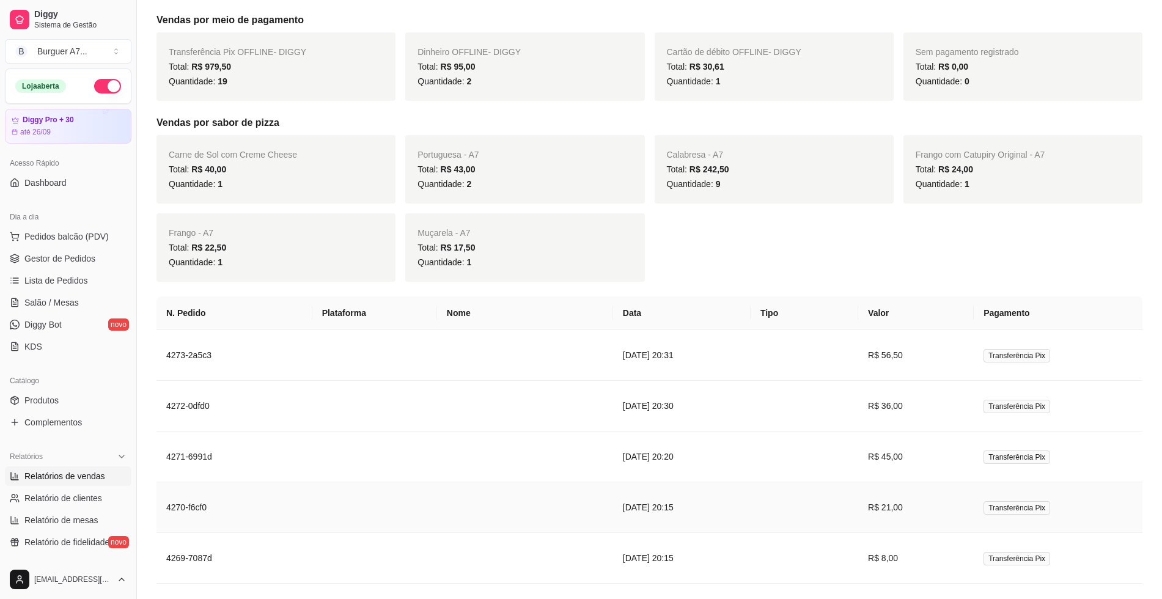
scroll to position [834, 0]
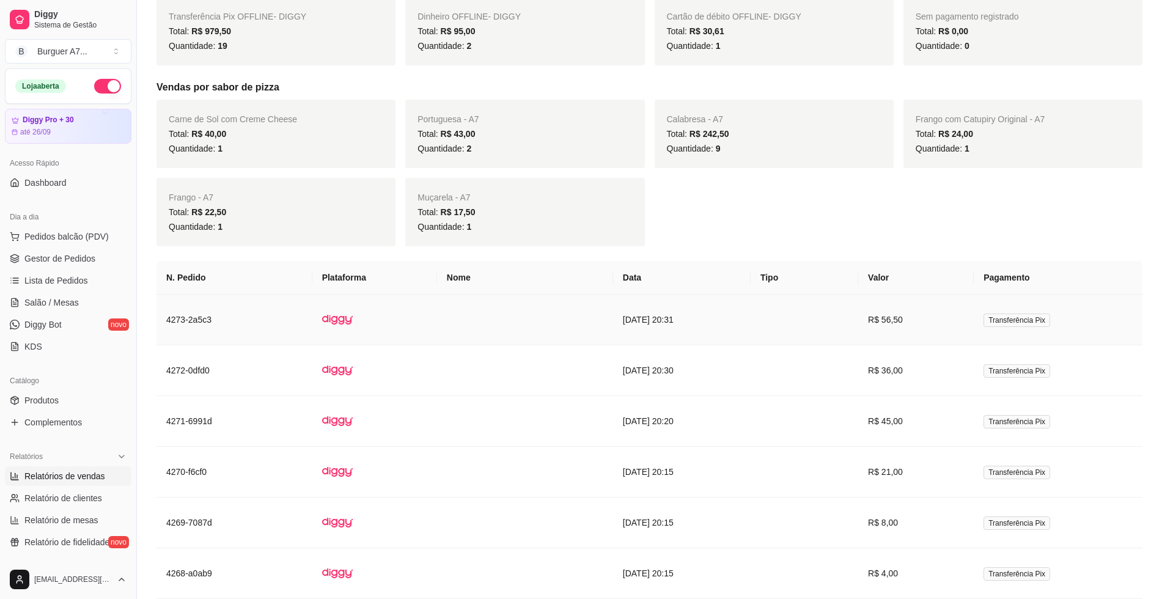
click at [494, 315] on td at bounding box center [525, 320] width 176 height 51
click at [832, 378] on td at bounding box center [804, 370] width 108 height 51
click at [67, 261] on span "Gestor de Pedidos" at bounding box center [59, 258] width 71 height 12
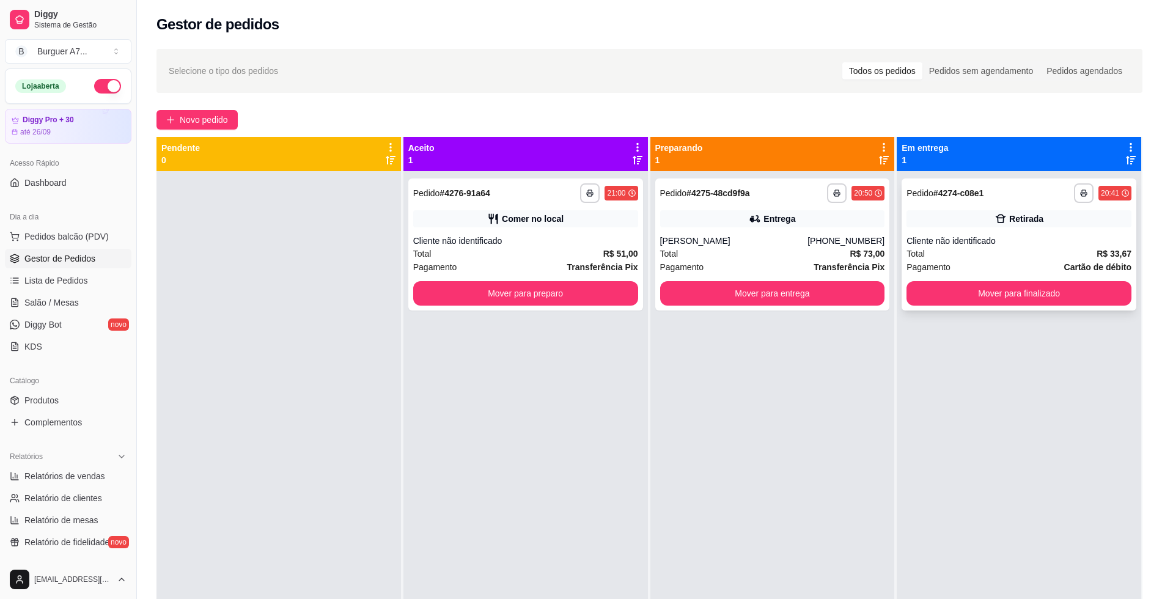
click at [950, 256] on div "Total R$ 33,67" at bounding box center [1018, 253] width 225 height 13
click at [848, 292] on button "Mover para entrega" at bounding box center [772, 293] width 225 height 24
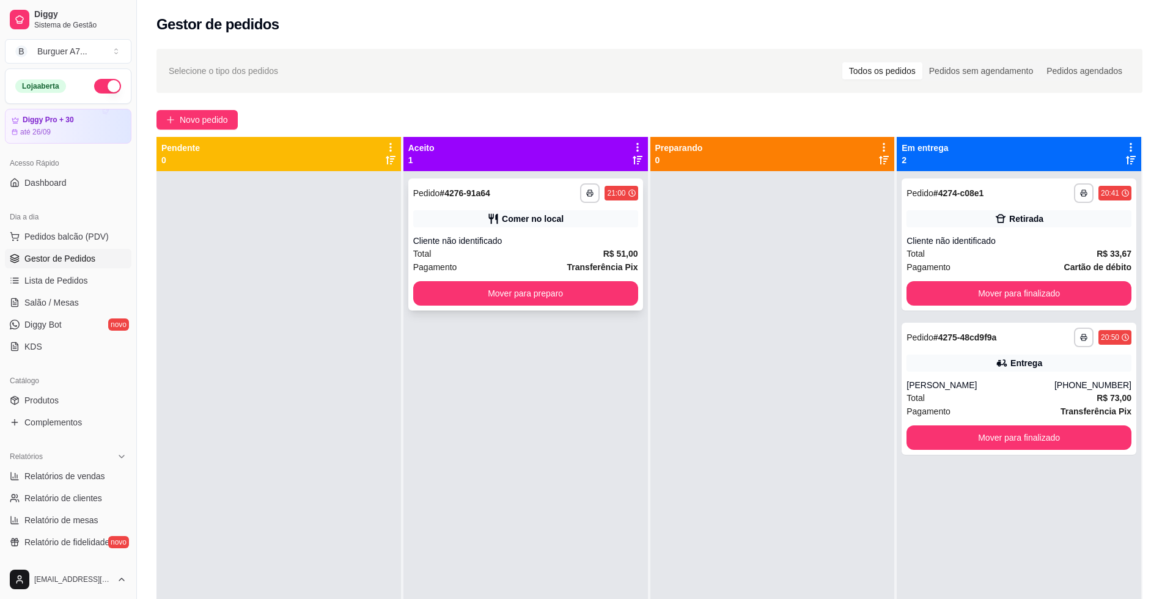
click at [577, 240] on div "Cliente não identificado" at bounding box center [525, 241] width 225 height 12
click at [990, 295] on button "Mover para finalizado" at bounding box center [1019, 294] width 218 height 24
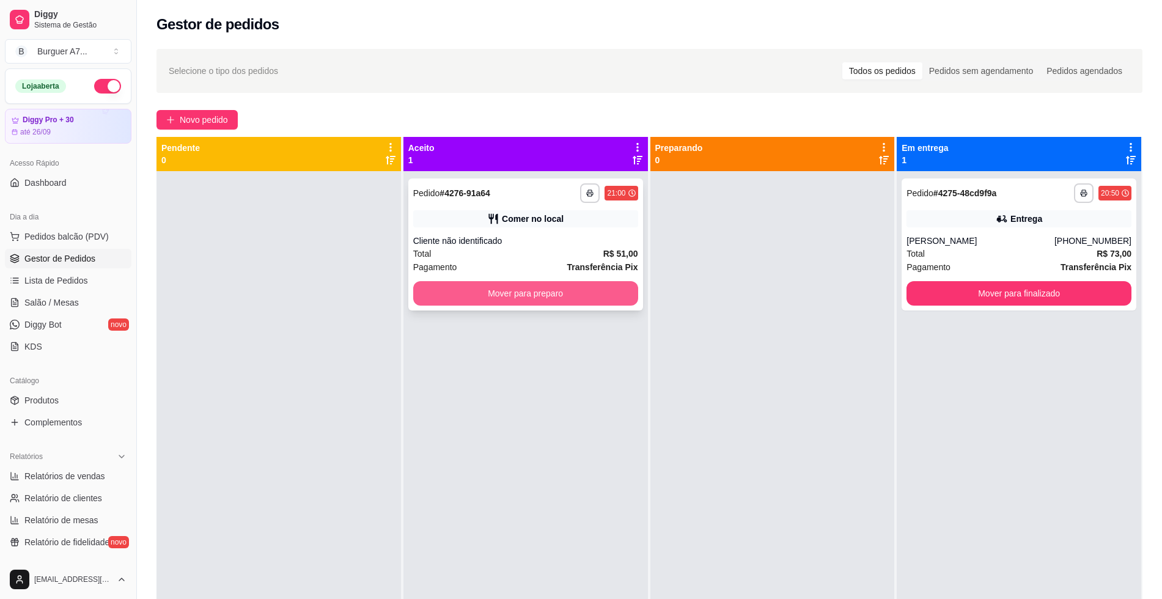
click at [581, 242] on div "Cliente não identificado" at bounding box center [525, 241] width 225 height 12
click at [579, 295] on button "Mover para preparo" at bounding box center [525, 293] width 225 height 24
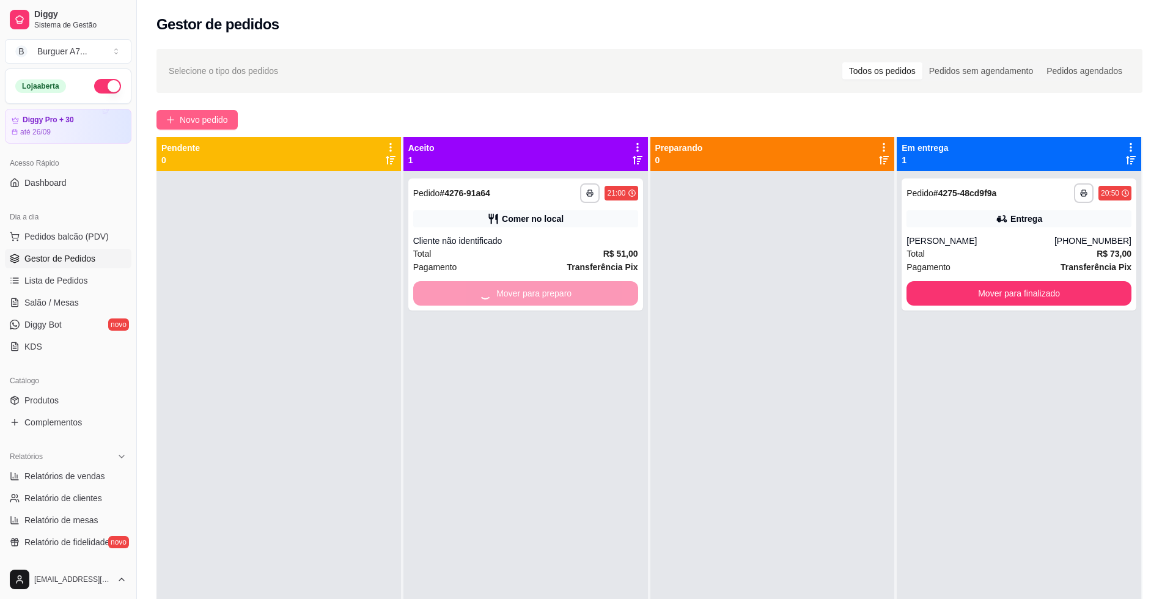
click at [217, 125] on span "Novo pedido" at bounding box center [204, 119] width 48 height 13
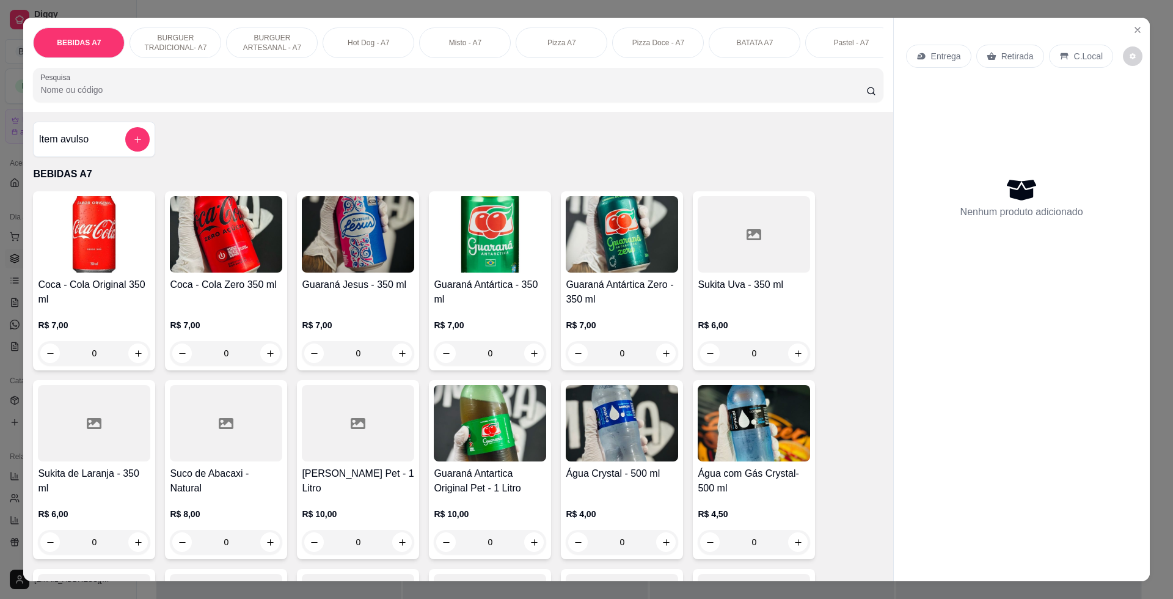
click at [86, 152] on div "Item avulso" at bounding box center [93, 139] width 111 height 24
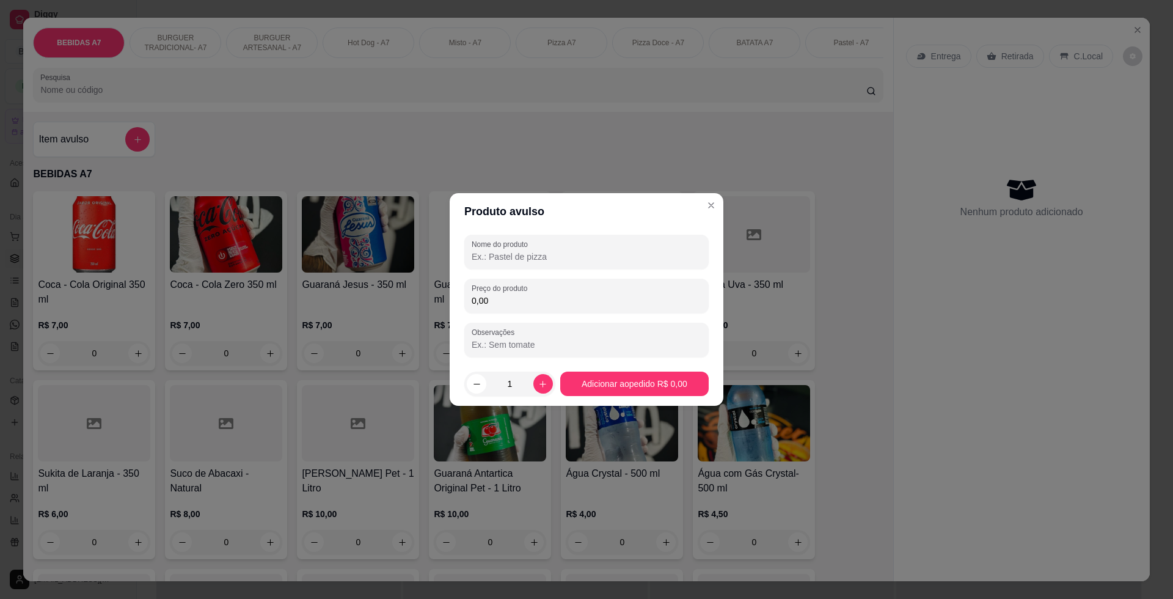
drag, startPoint x: 620, startPoint y: 320, endPoint x: 618, endPoint y: 304, distance: 16.6
click at [620, 319] on div "Nome do produto Preço do produto 0,00 Observações" at bounding box center [586, 296] width 244 height 122
click at [617, 297] on input "0,00" at bounding box center [587, 301] width 230 height 12
type input "10,50"
click at [588, 260] on input "Nome do produto" at bounding box center [587, 257] width 230 height 12
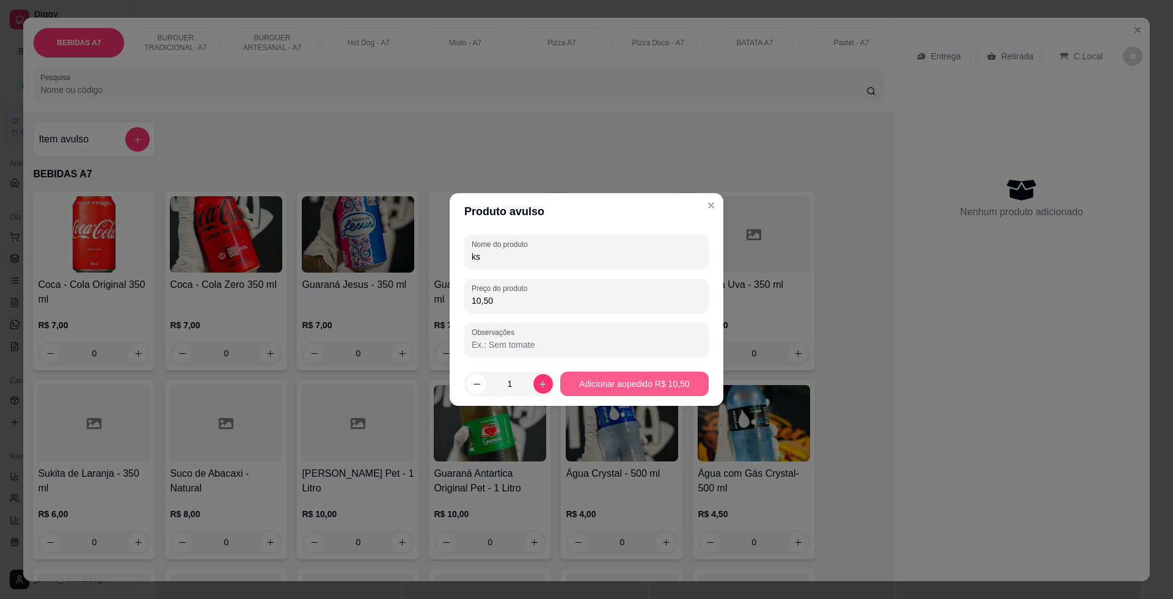
type input "ks"
click at [667, 397] on footer "1 Adicionar ao pedido R$ 10,50" at bounding box center [587, 384] width 274 height 44
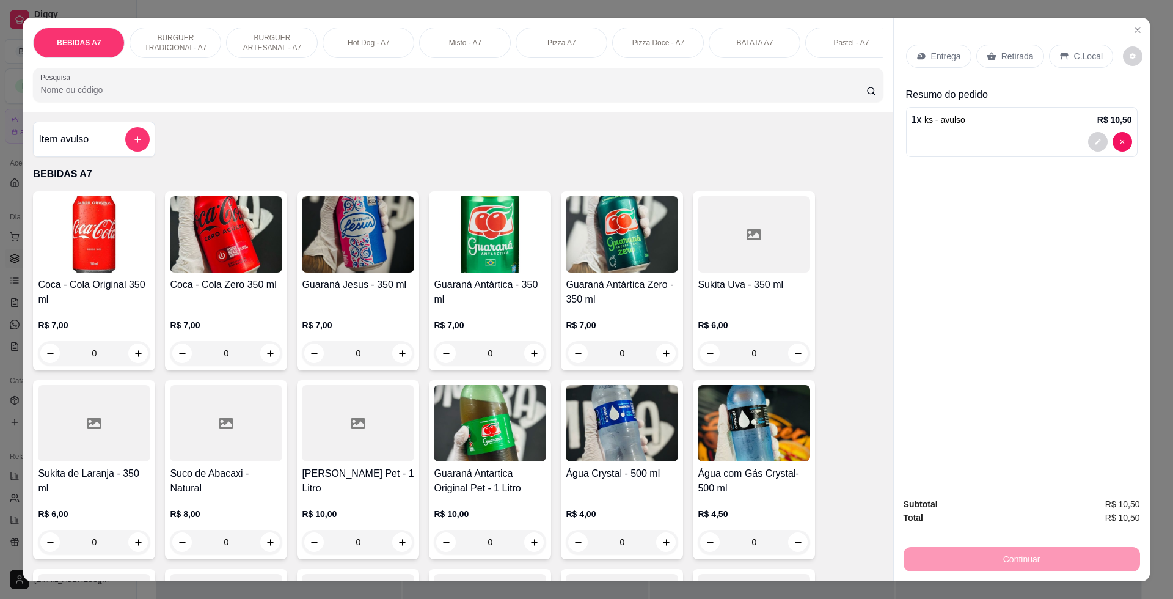
click at [998, 48] on div "Retirada" at bounding box center [1011, 56] width 68 height 23
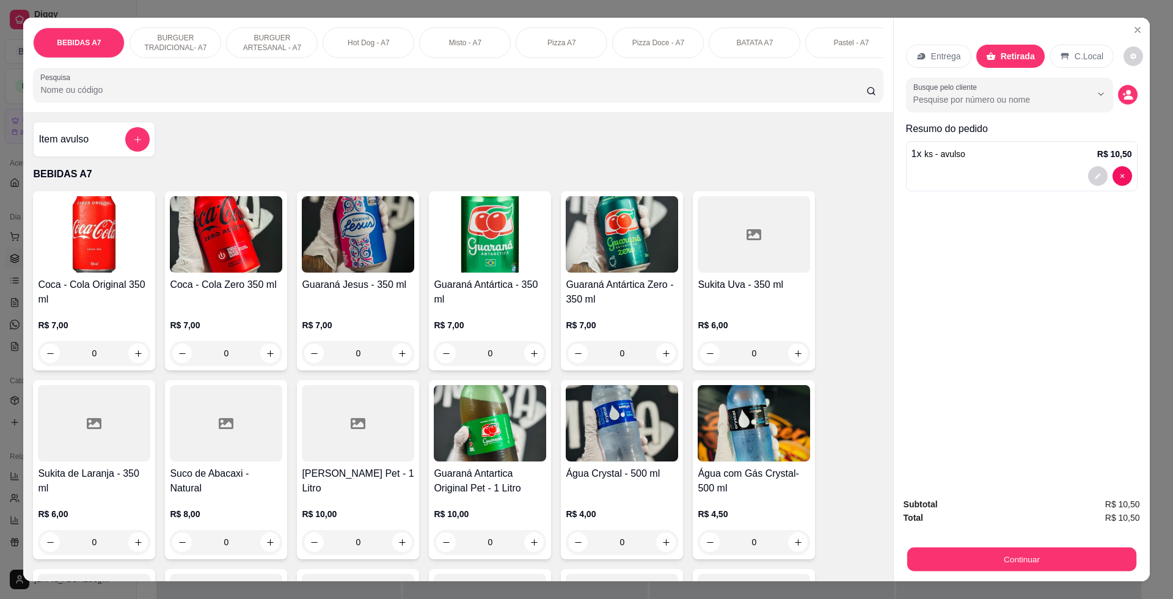
click at [1074, 571] on div "Subtotal R$ 10,50 Total R$ 10,50 Continuar" at bounding box center [1022, 534] width 256 height 93
click at [945, 570] on button "Continuar" at bounding box center [1022, 559] width 236 height 24
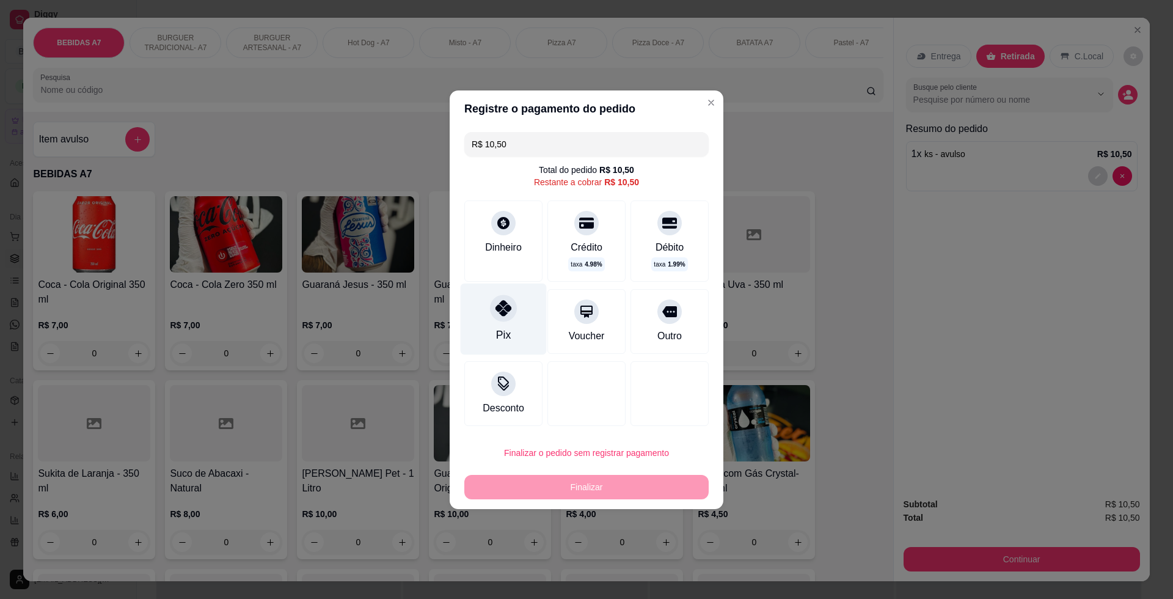
click at [509, 342] on div "Pix" at bounding box center [504, 318] width 86 height 71
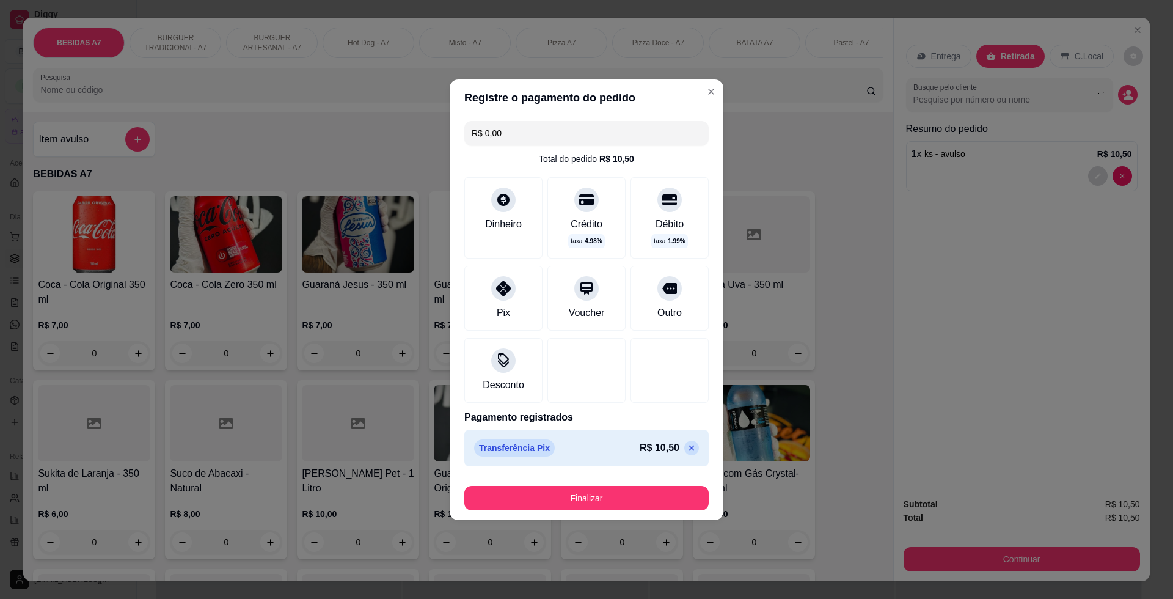
click at [610, 513] on footer "Finalizar" at bounding box center [587, 495] width 274 height 49
click at [621, 505] on button "Finalizar" at bounding box center [586, 498] width 237 height 24
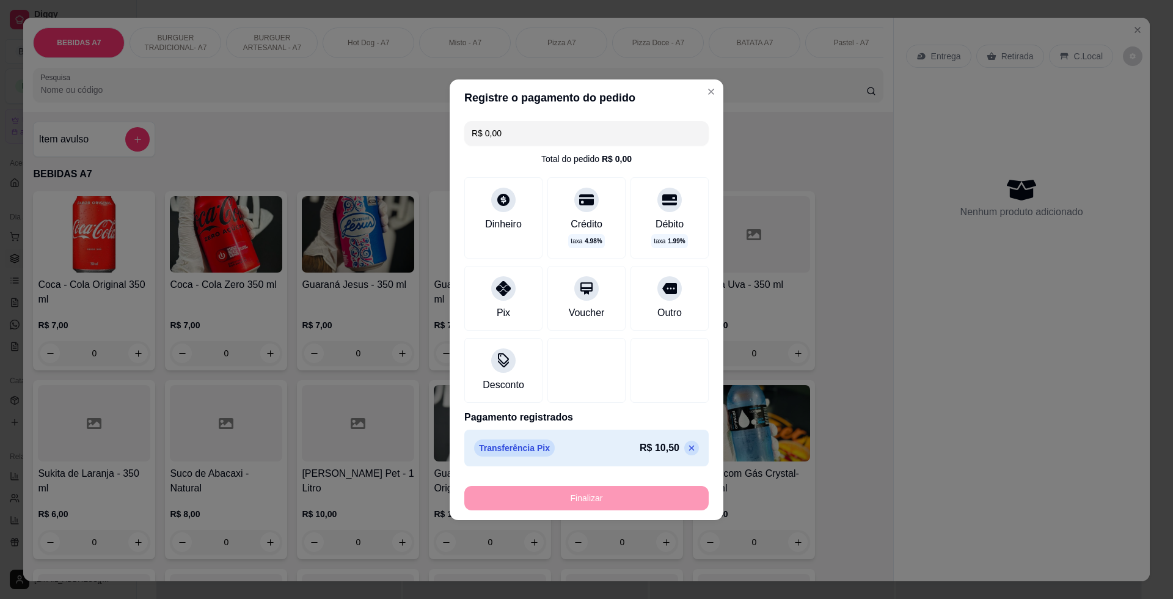
type input "-R$ 10,50"
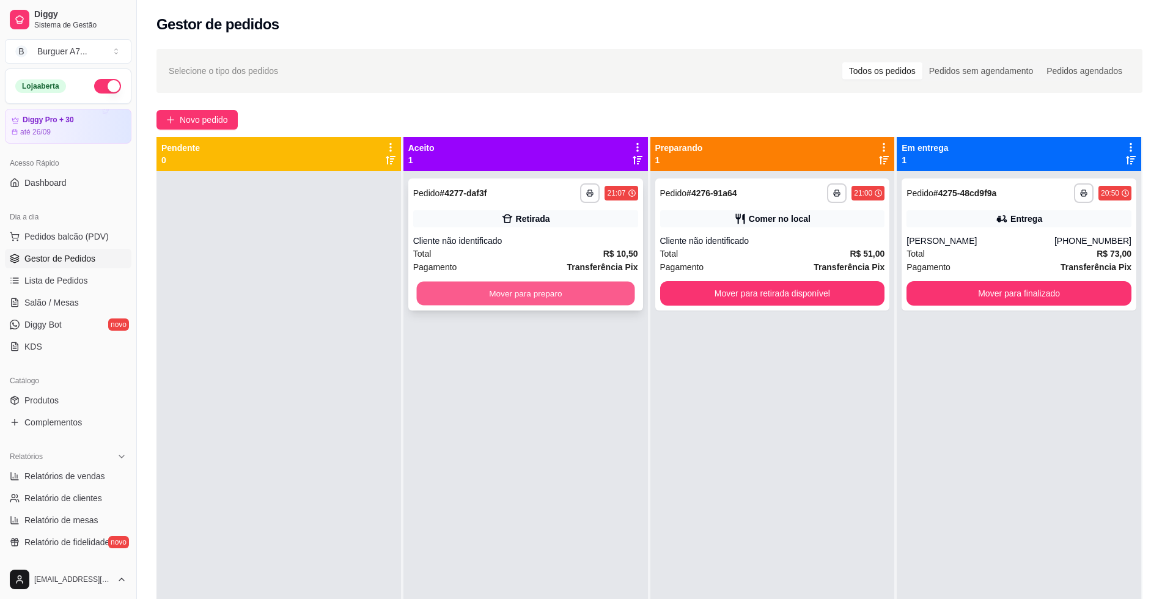
click at [604, 287] on button "Mover para preparo" at bounding box center [525, 294] width 218 height 24
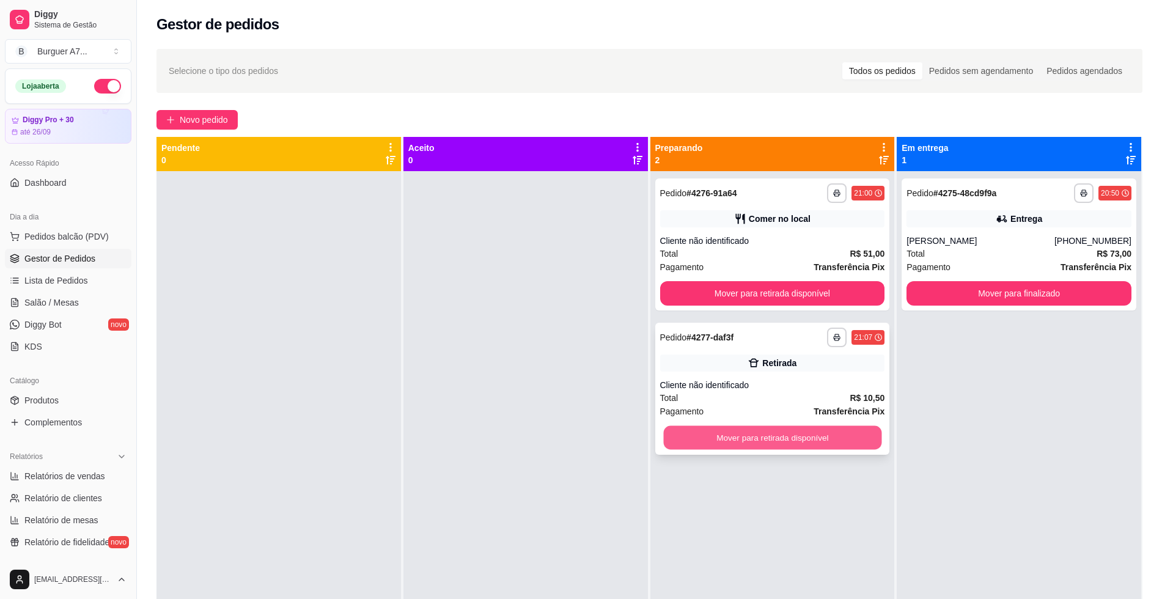
click at [837, 428] on button "Mover para retirada disponível" at bounding box center [772, 438] width 218 height 24
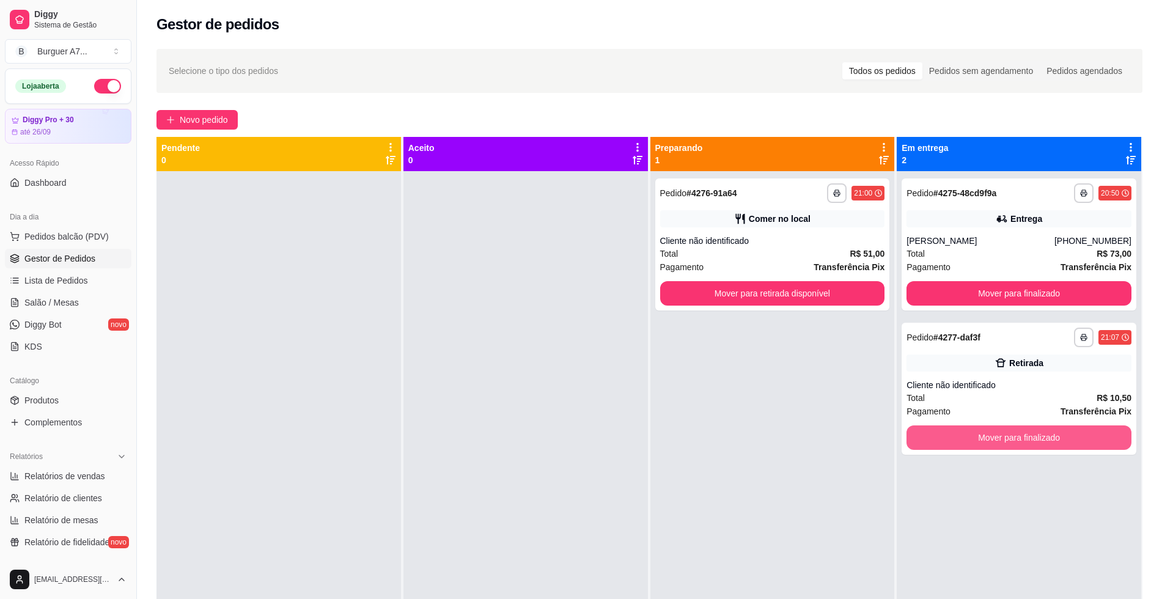
click at [984, 445] on button "Mover para finalizado" at bounding box center [1018, 437] width 225 height 24
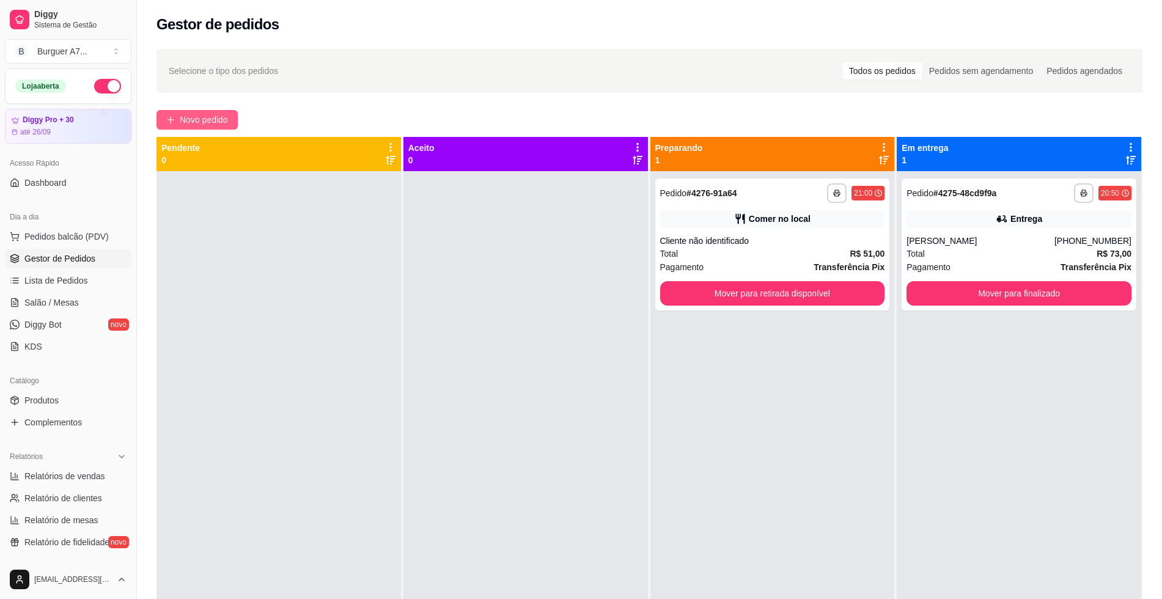
click at [223, 115] on span "Novo pedido" at bounding box center [204, 119] width 48 height 13
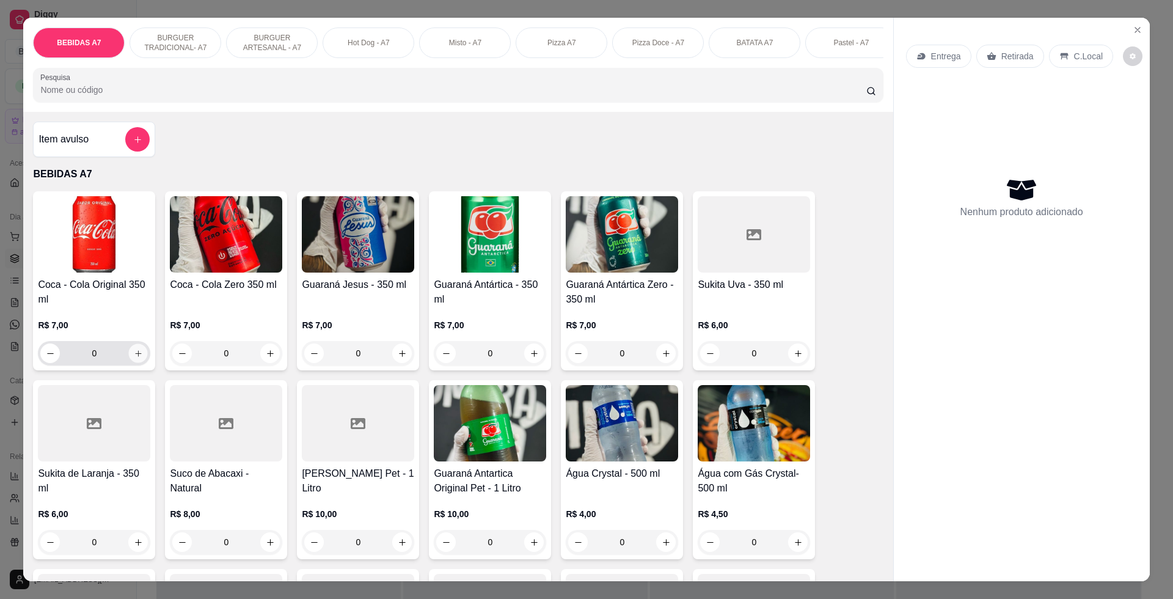
click at [134, 358] on icon "increase-product-quantity" at bounding box center [138, 353] width 9 height 9
type input "1"
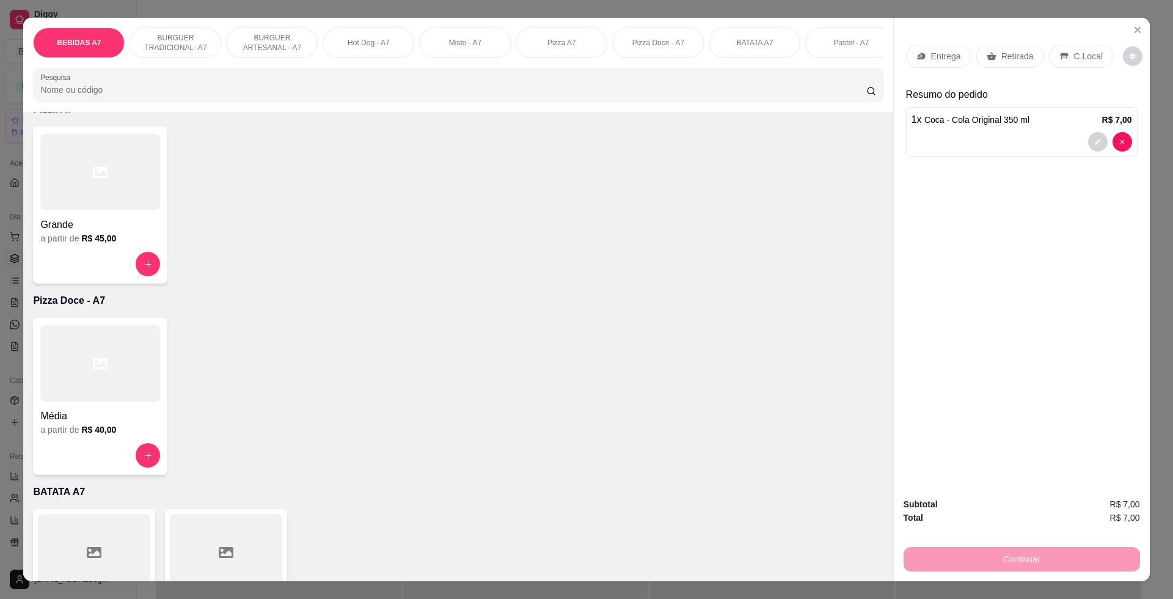
scroll to position [1910, 0]
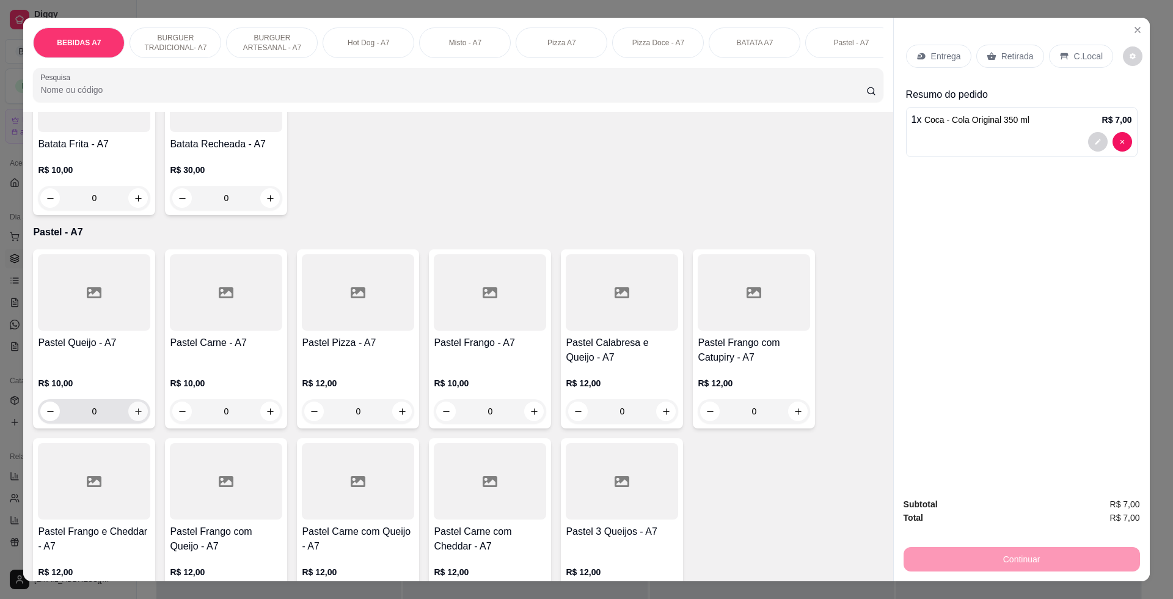
click at [134, 416] on icon "increase-product-quantity" at bounding box center [138, 411] width 9 height 9
type input "1"
click at [1079, 34] on div "Entrega Retirada C.Local Resumo do pedido 1 x Coca - Cola Original 350 ml R$ 7,…" at bounding box center [1022, 252] width 256 height 469
click at [1076, 57] on p "C.Local" at bounding box center [1088, 56] width 29 height 12
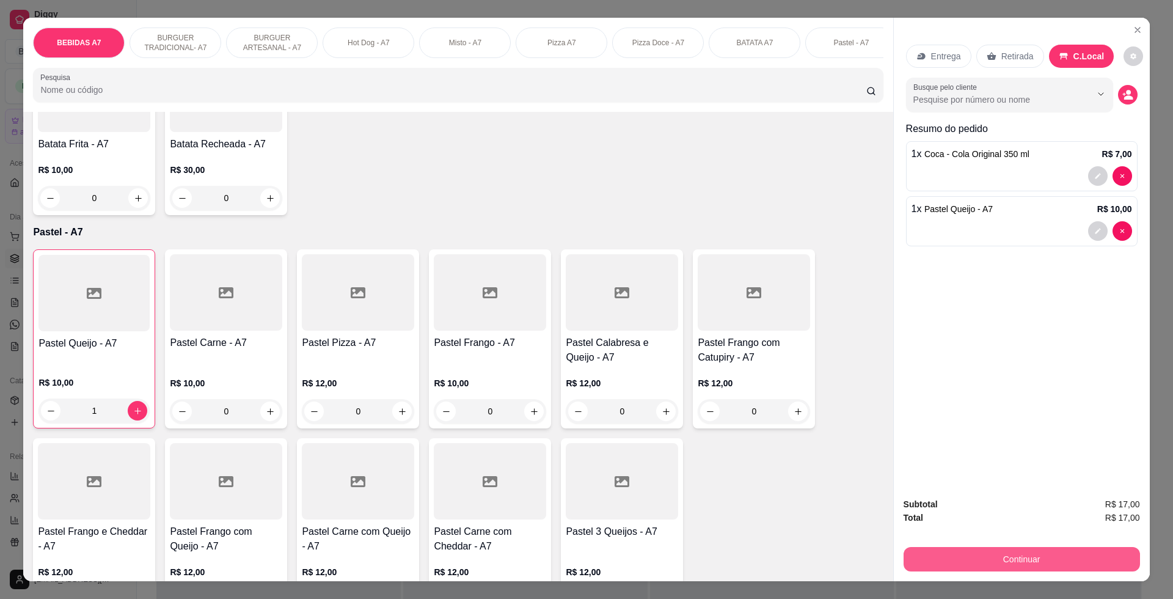
click at [1053, 564] on button "Continuar" at bounding box center [1022, 559] width 236 height 24
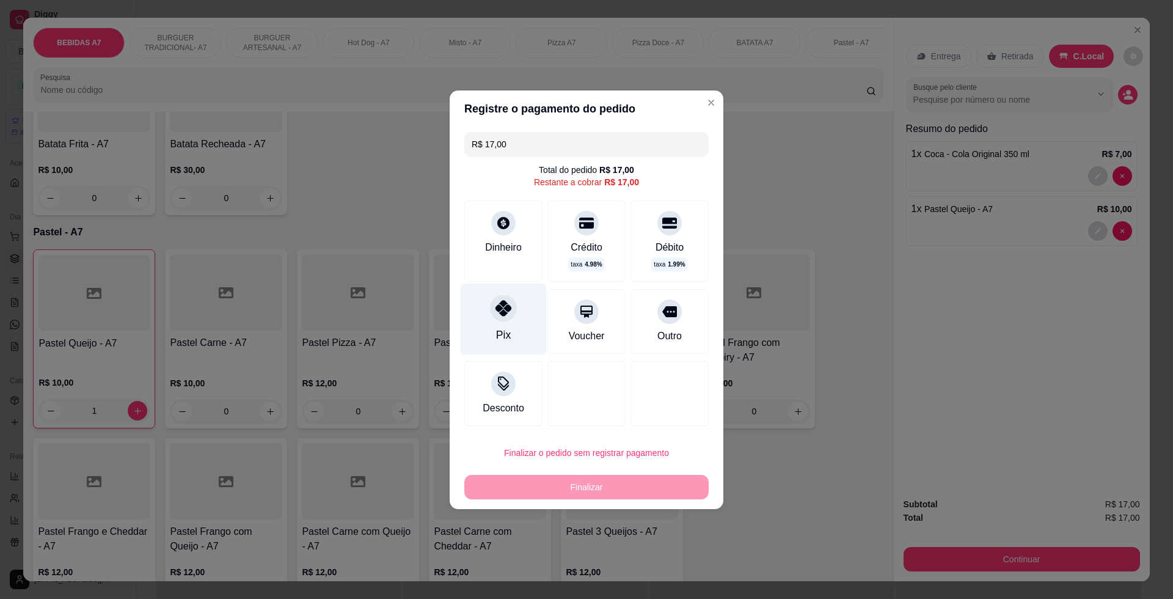
click at [503, 323] on div "Pix" at bounding box center [504, 318] width 86 height 71
type input "R$ 0,00"
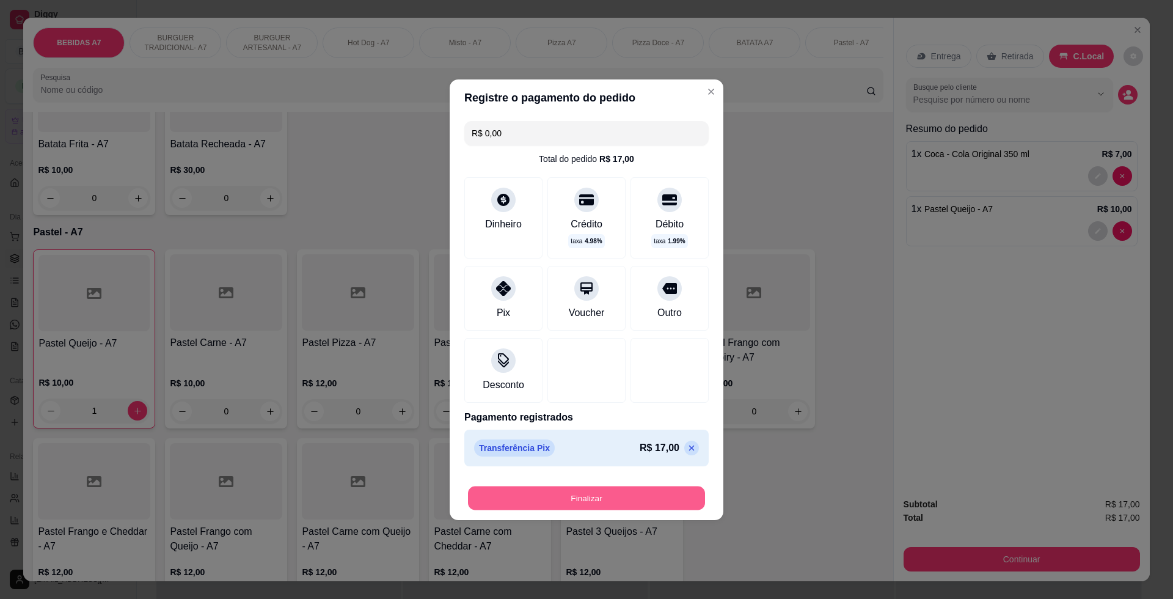
click at [575, 495] on button "Finalizar" at bounding box center [586, 498] width 237 height 24
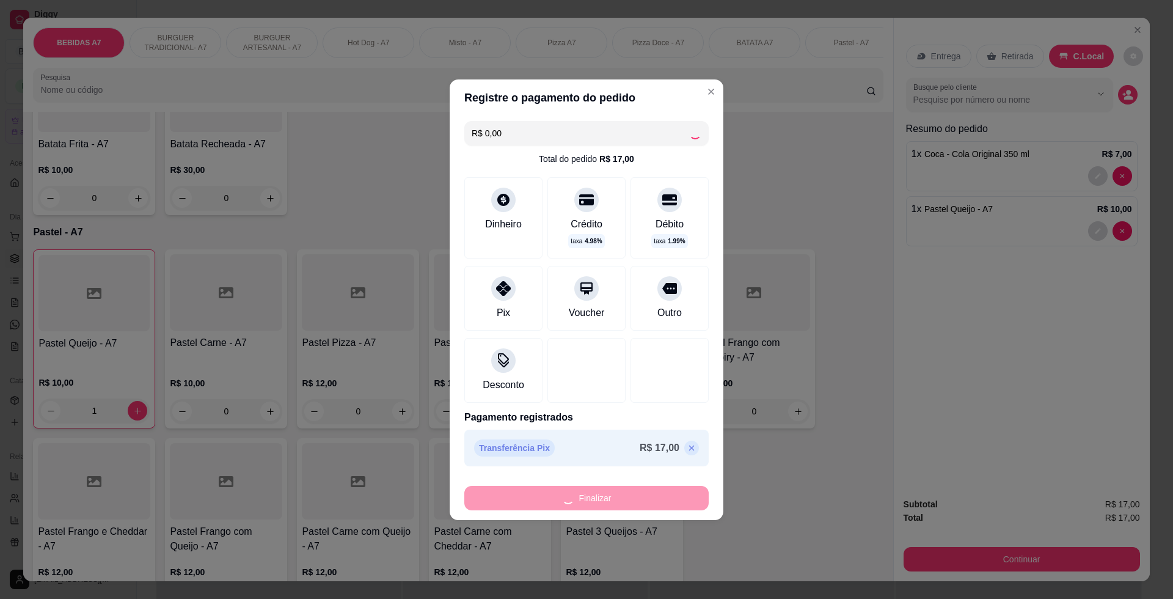
type input "0"
type input "-R$ 17,00"
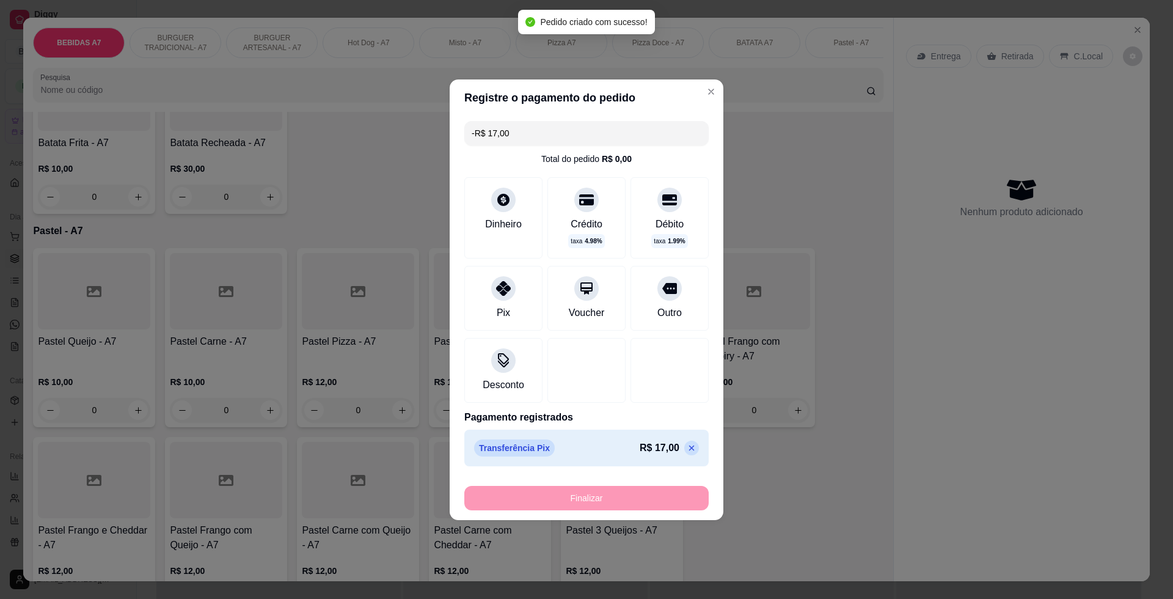
scroll to position [1908, 0]
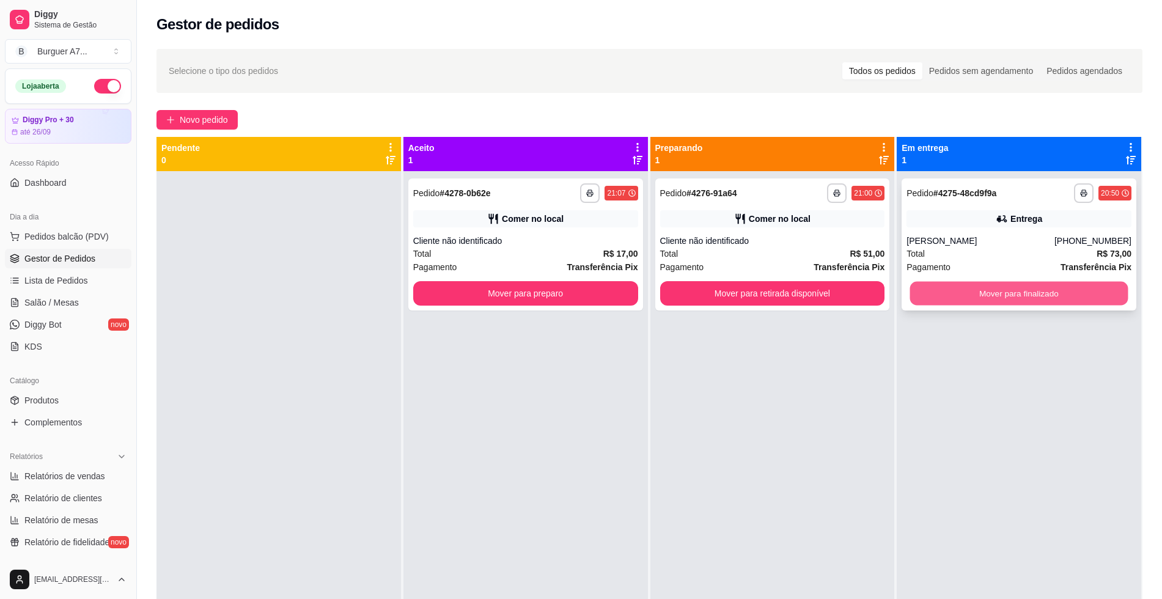
click at [1057, 299] on button "Mover para finalizado" at bounding box center [1019, 294] width 218 height 24
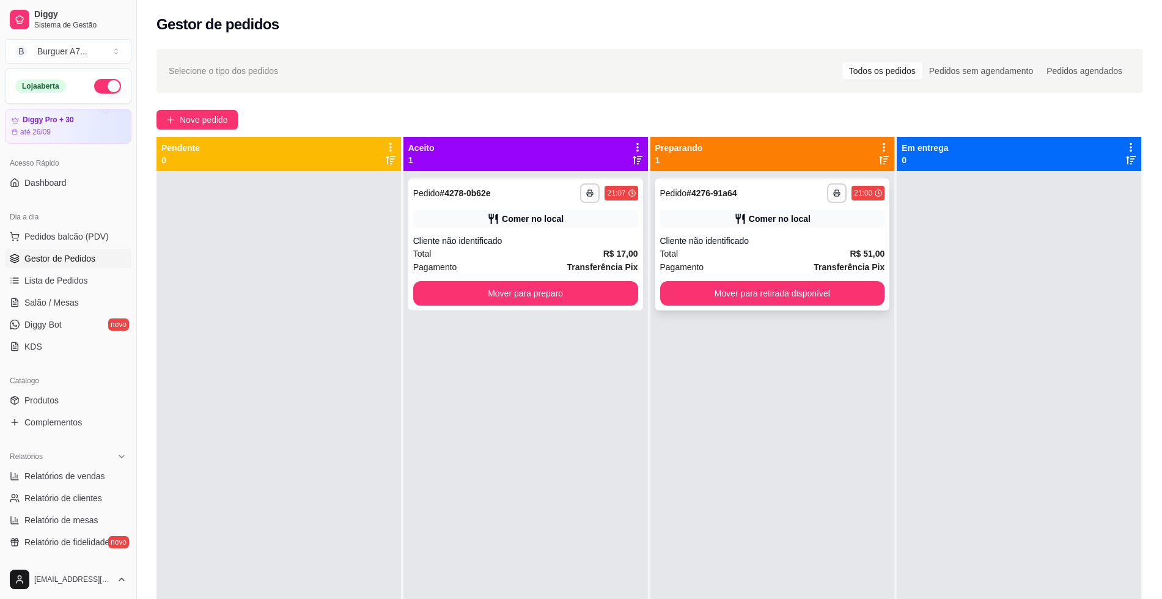
click at [793, 224] on div "Comer no local" at bounding box center [780, 219] width 62 height 12
click at [541, 241] on div "Cliente não identificado" at bounding box center [525, 241] width 225 height 12
click at [577, 293] on button "Mover para preparo" at bounding box center [525, 294] width 218 height 24
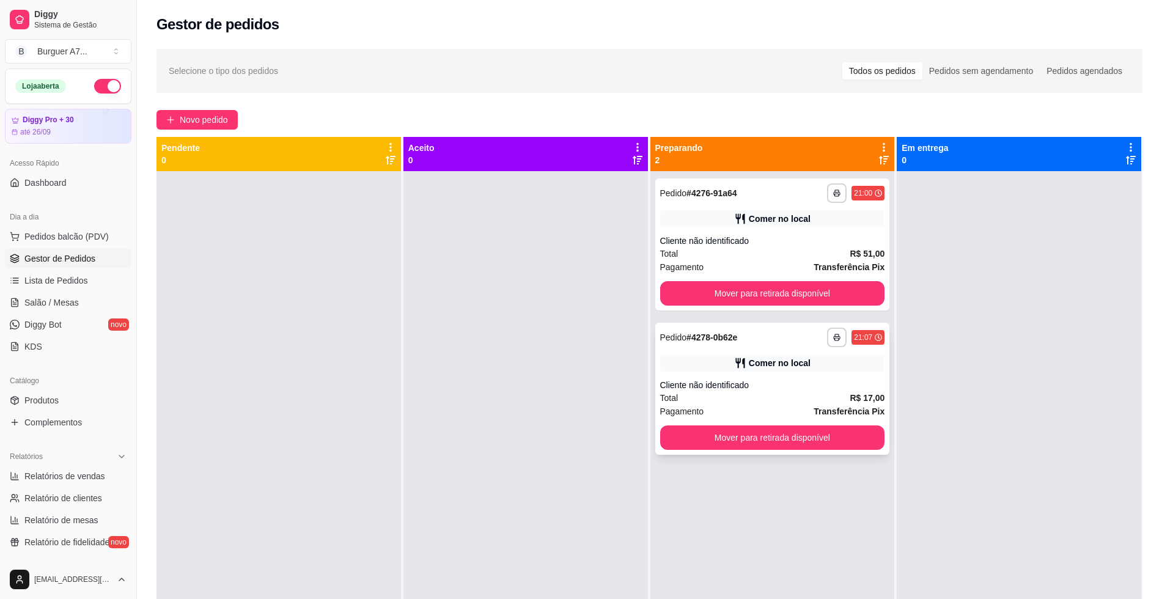
click at [752, 376] on div "**********" at bounding box center [772, 389] width 235 height 132
click at [93, 480] on span "Relatórios de vendas" at bounding box center [64, 476] width 81 height 12
select select "ALL"
select select "0"
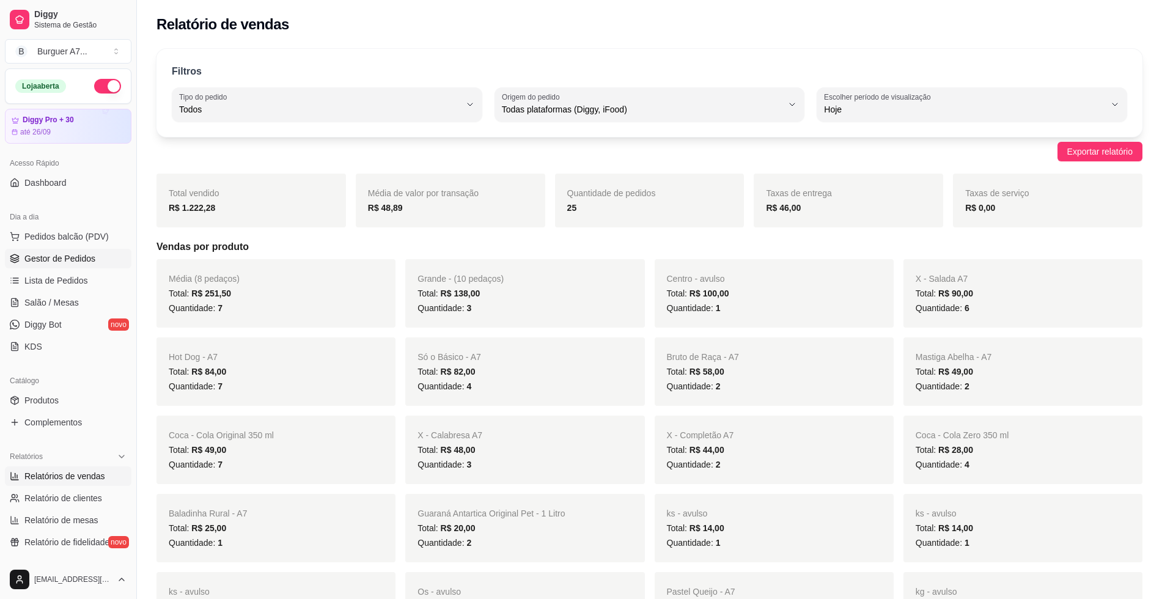
click at [95, 257] on link "Gestor de Pedidos" at bounding box center [68, 259] width 126 height 20
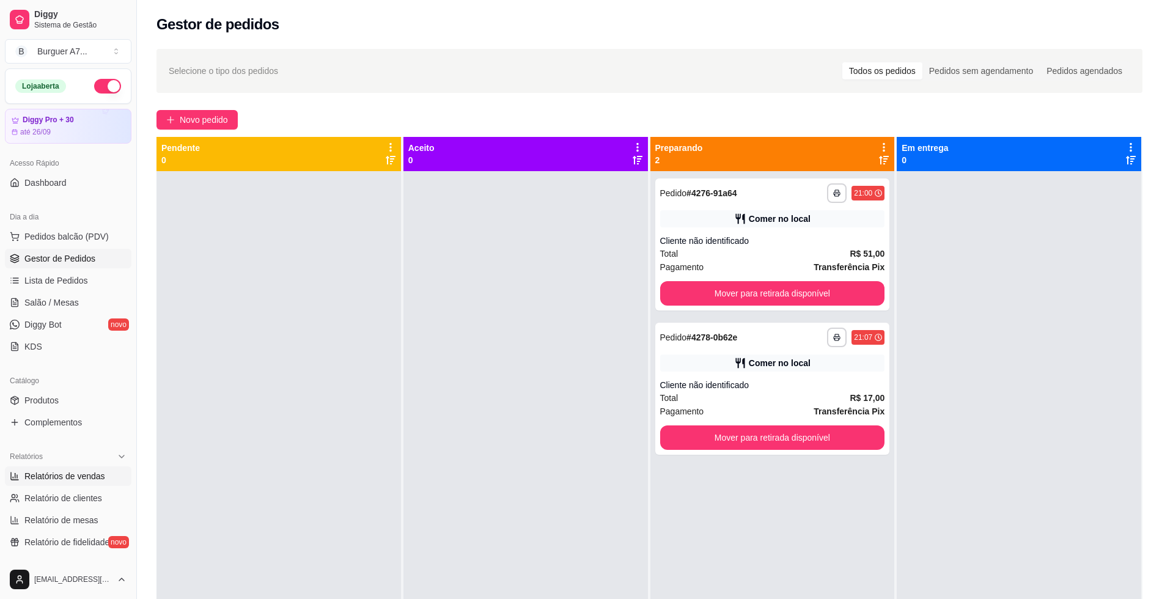
click at [70, 482] on link "Relatórios de vendas" at bounding box center [68, 476] width 126 height 20
select select "ALL"
select select "0"
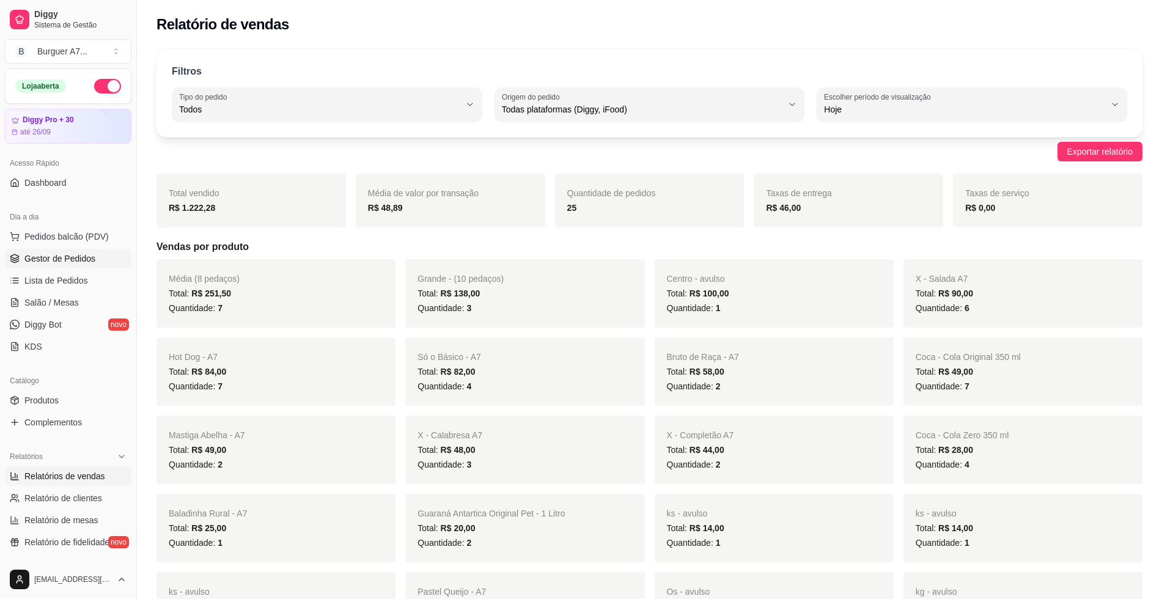
click at [82, 252] on span "Gestor de Pedidos" at bounding box center [59, 258] width 71 height 12
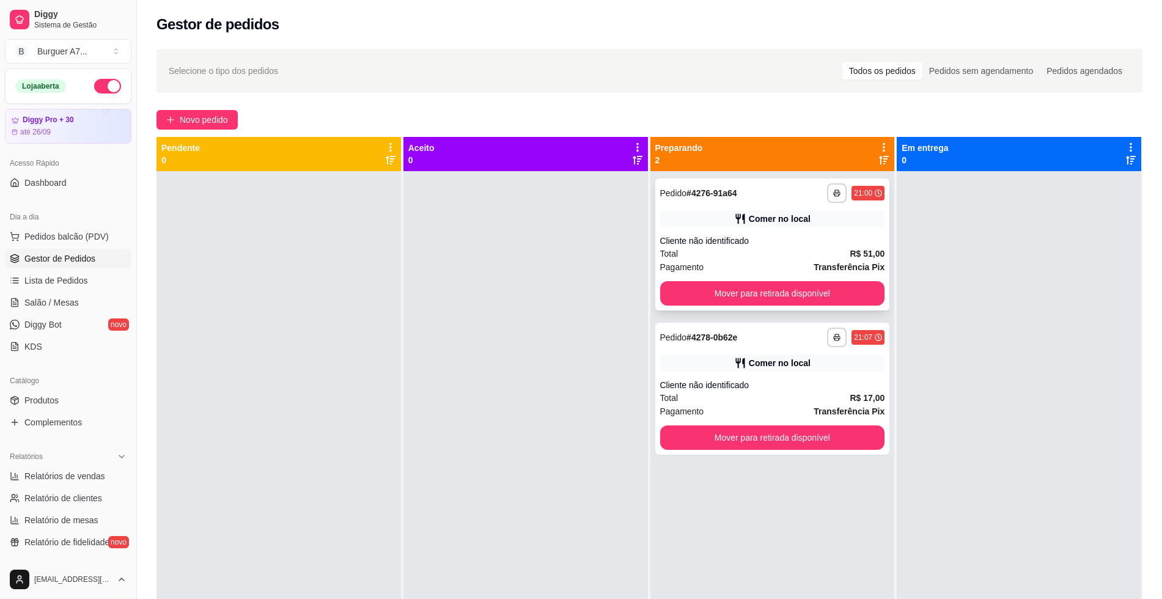
click at [830, 226] on div "Comer no local" at bounding box center [772, 218] width 225 height 17
click at [780, 309] on div "**********" at bounding box center [772, 244] width 235 height 132
click at [808, 302] on button "Mover para retirada disponível" at bounding box center [772, 294] width 218 height 24
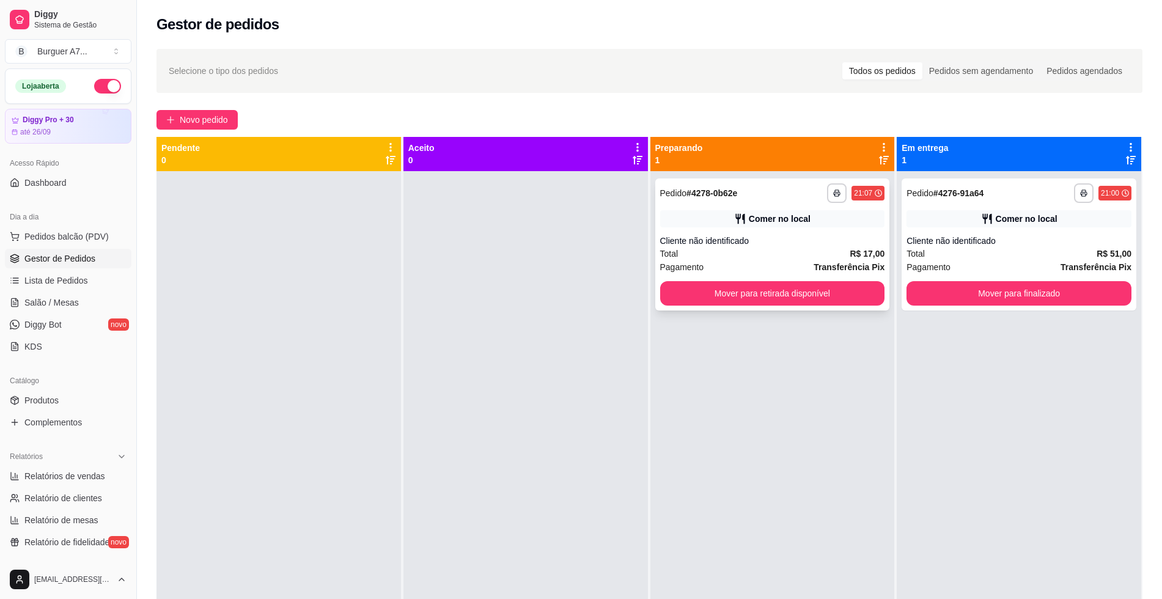
click at [771, 233] on div "**********" at bounding box center [772, 244] width 235 height 132
click at [856, 302] on button "Mover para retirada disponível" at bounding box center [772, 294] width 218 height 24
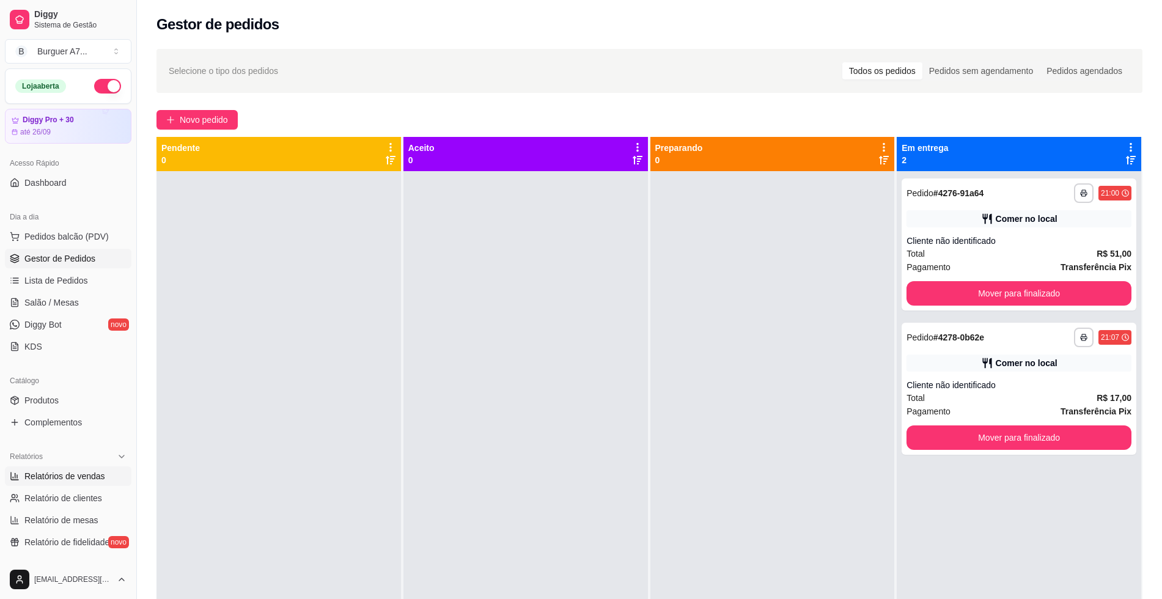
click at [70, 475] on span "Relatórios de vendas" at bounding box center [64, 476] width 81 height 12
select select "ALL"
select select "0"
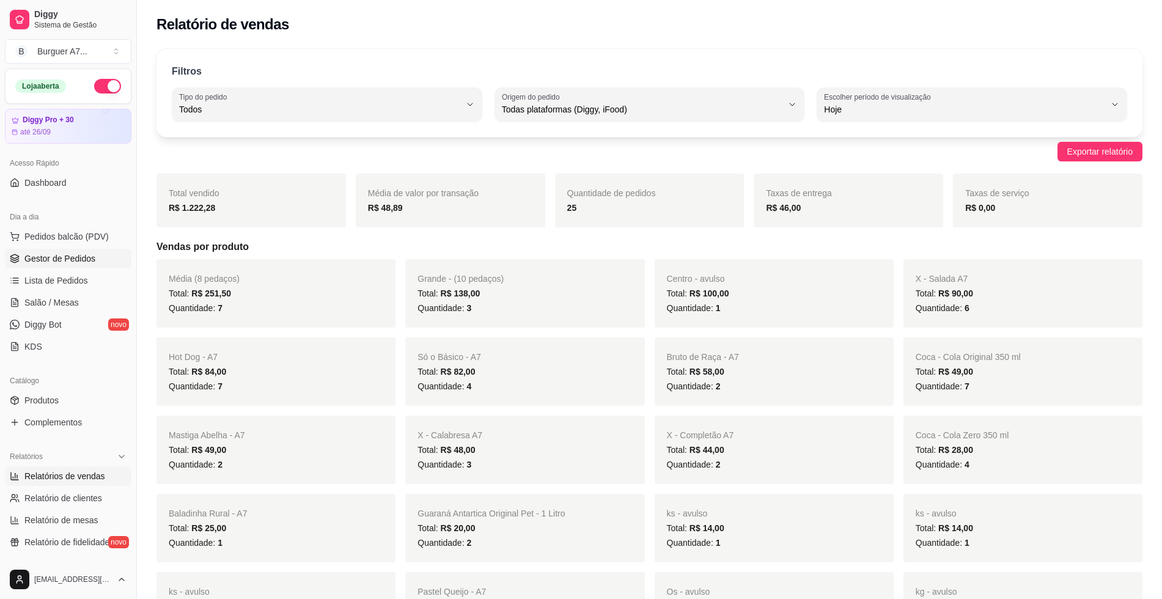
click at [77, 265] on link "Gestor de Pedidos" at bounding box center [68, 259] width 126 height 20
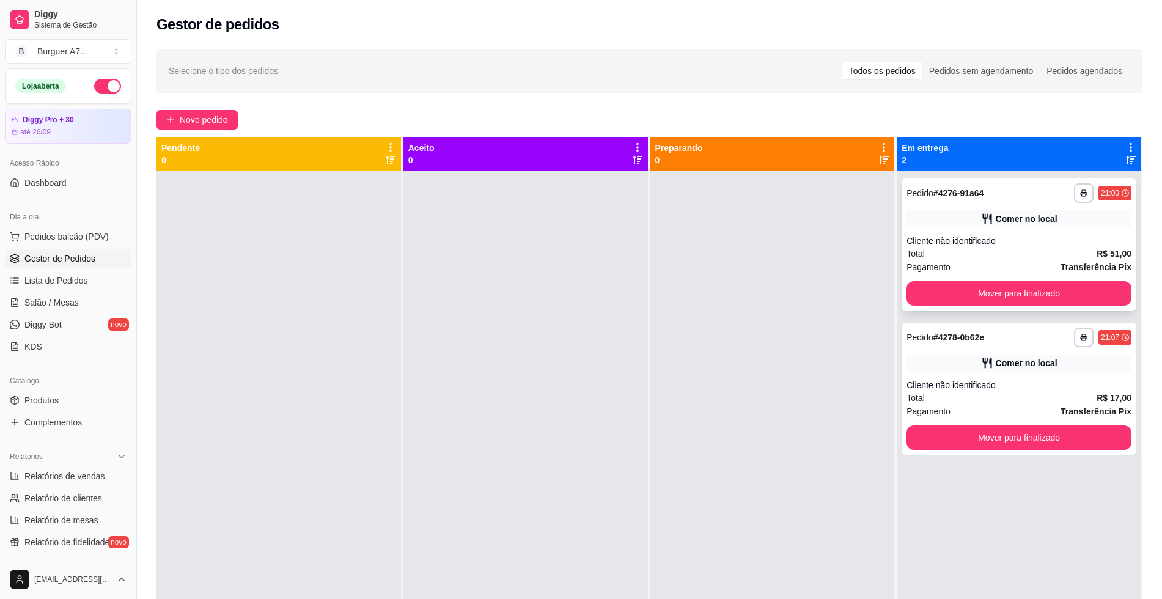
click at [1000, 277] on div "**********" at bounding box center [1018, 244] width 235 height 132
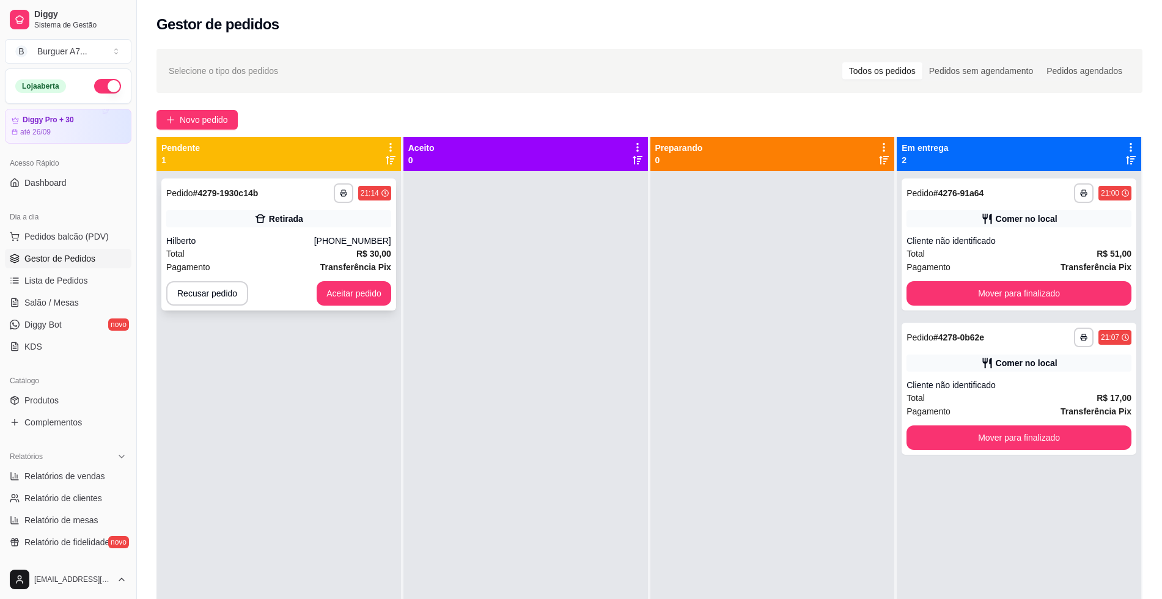
click at [266, 244] on div "Hilberto" at bounding box center [240, 241] width 148 height 12
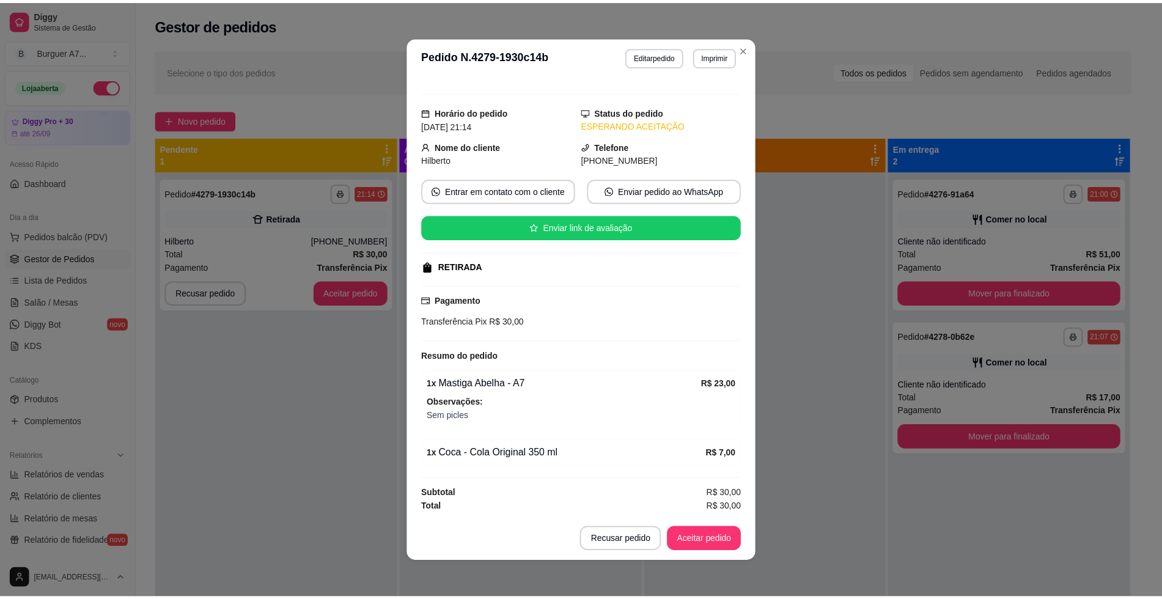
scroll to position [16, 0]
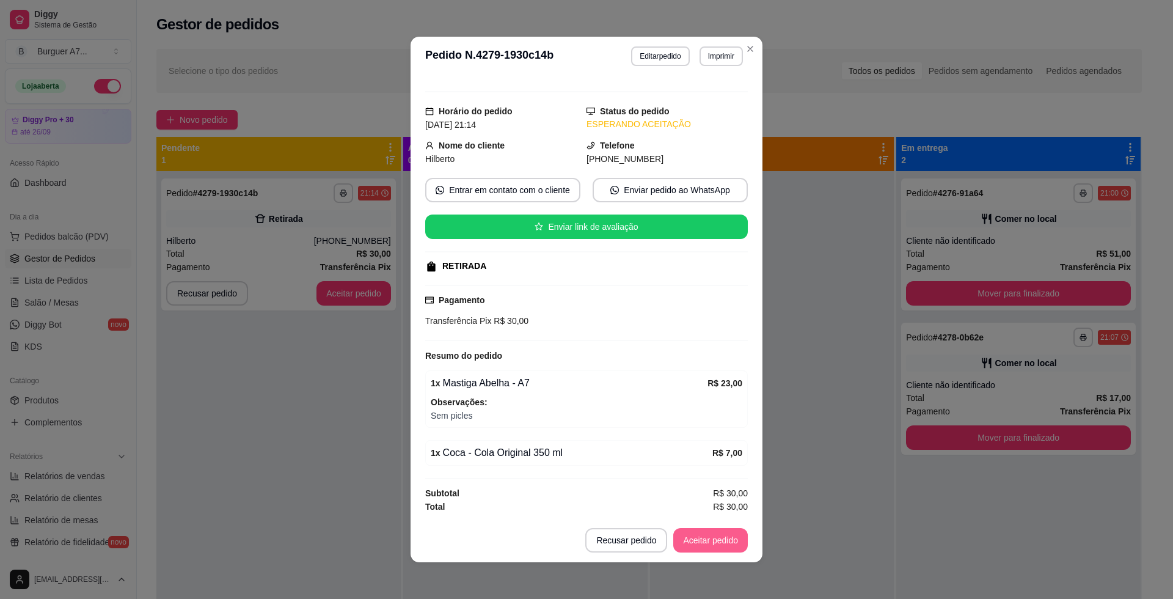
click at [716, 537] on button "Aceitar pedido" at bounding box center [710, 540] width 75 height 24
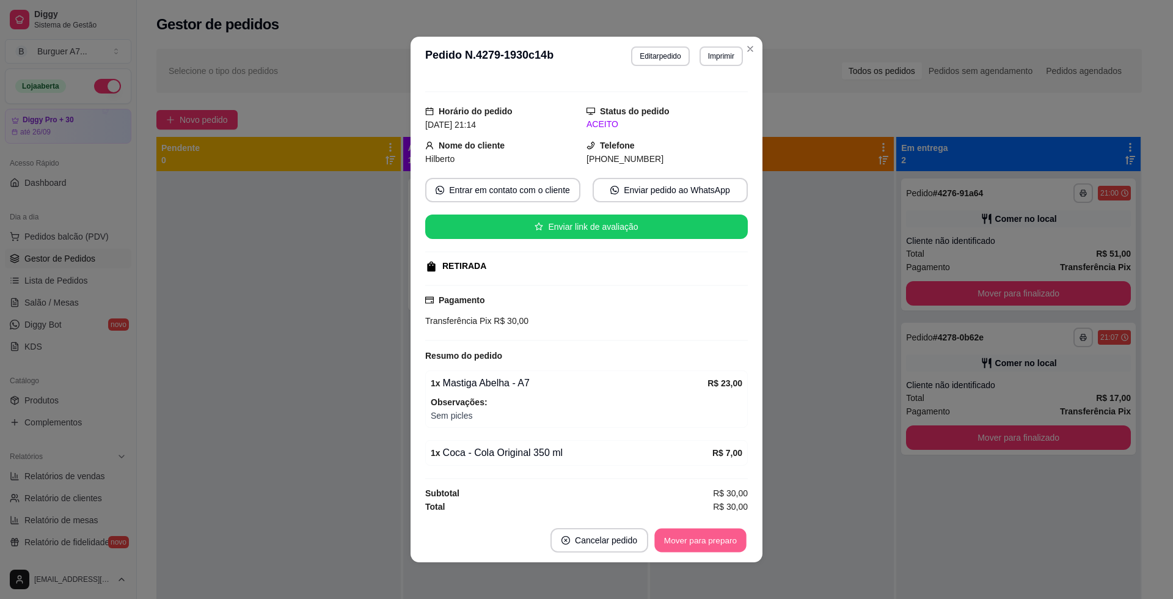
click at [684, 550] on button "Mover para preparo" at bounding box center [700, 541] width 92 height 24
